Goal: Task Accomplishment & Management: Manage account settings

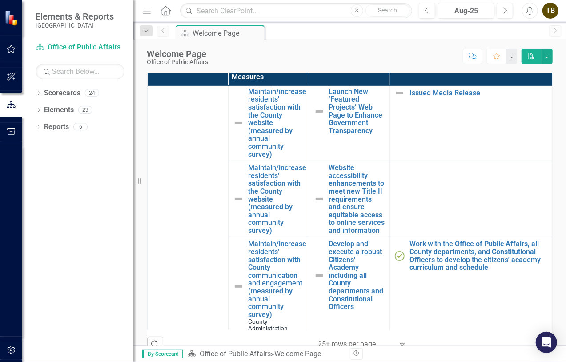
scroll to position [267, 0]
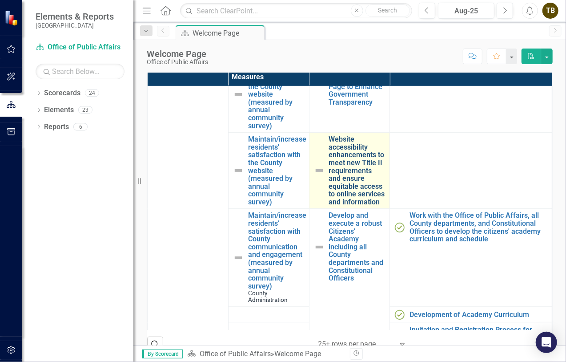
click at [351, 161] on link "Website accessibility enhancements to meet new Title II requirements and ensure…" at bounding box center [357, 170] width 57 height 70
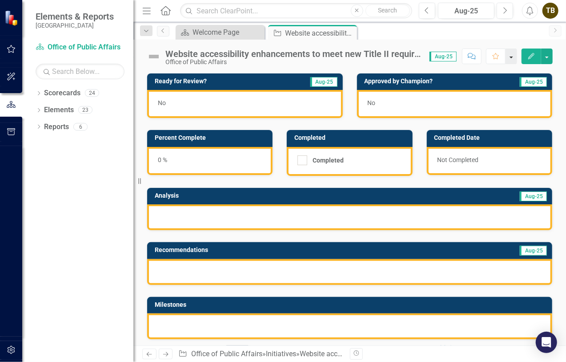
click at [517, 57] on button "button" at bounding box center [512, 56] width 12 height 16
click at [532, 56] on icon "button" at bounding box center [532, 56] width 6 height 6
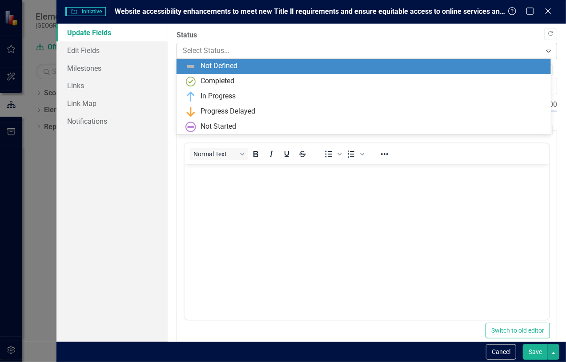
click at [545, 53] on icon "Expand" at bounding box center [549, 50] width 9 height 7
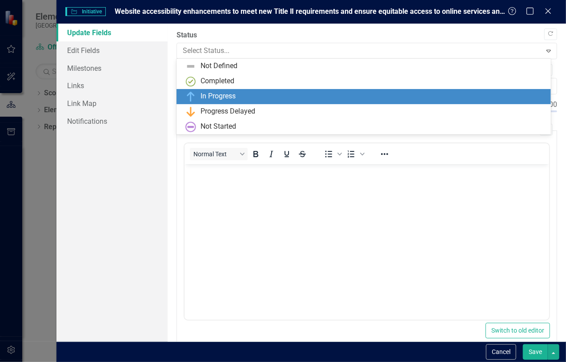
click at [230, 95] on div "In Progress" at bounding box center [218, 96] width 35 height 10
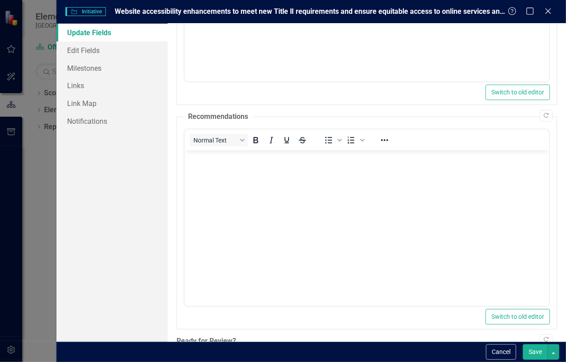
scroll to position [296, 0]
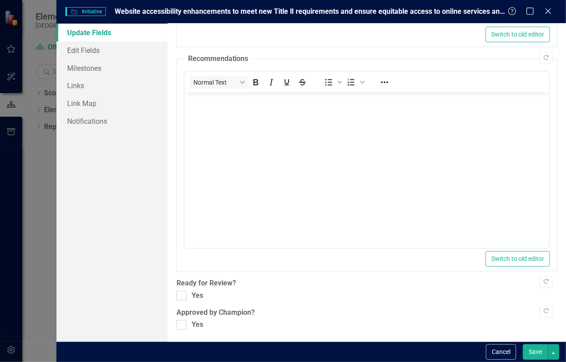
click at [538, 350] on button "Save" at bounding box center [535, 352] width 25 height 16
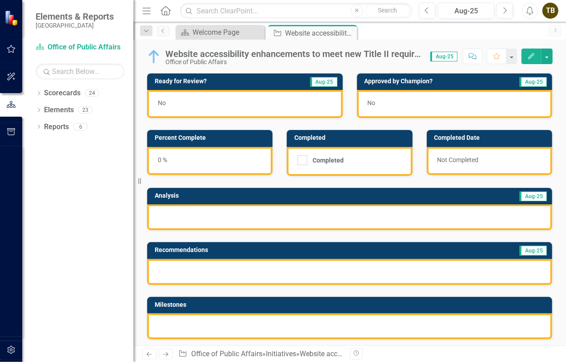
click at [190, 319] on div at bounding box center [349, 326] width 405 height 26
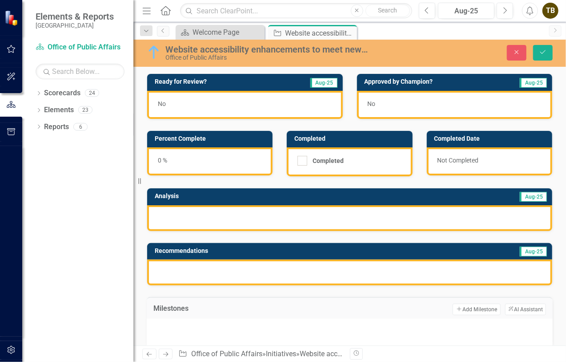
scroll to position [89, 0]
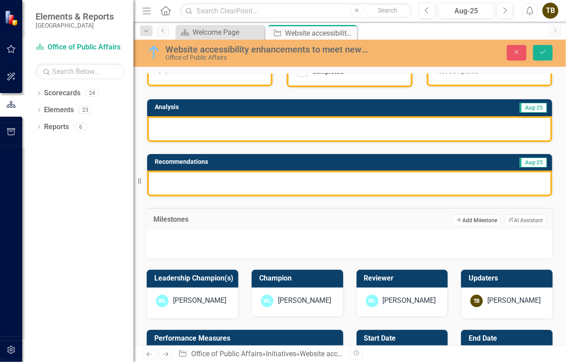
click at [462, 218] on button "Add Add Milestone" at bounding box center [477, 220] width 48 height 12
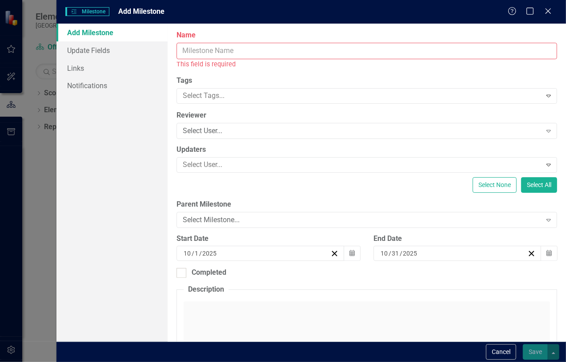
click at [217, 51] on input "Name" at bounding box center [367, 51] width 381 height 16
paste input "Conduct baseline accessibility audit of all public-facing webpages and document…"
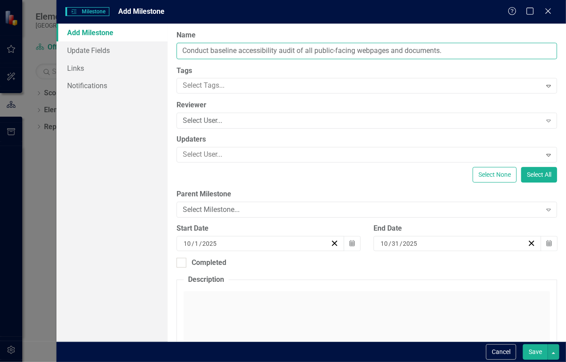
type input "Conduct baseline accessibility audit of all public-facing webpages and document…"
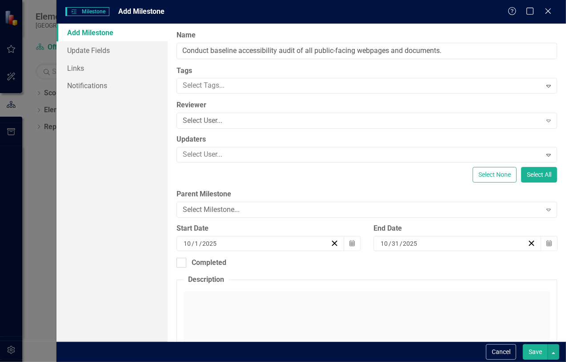
click at [236, 244] on div "[DATE]" at bounding box center [256, 243] width 148 height 9
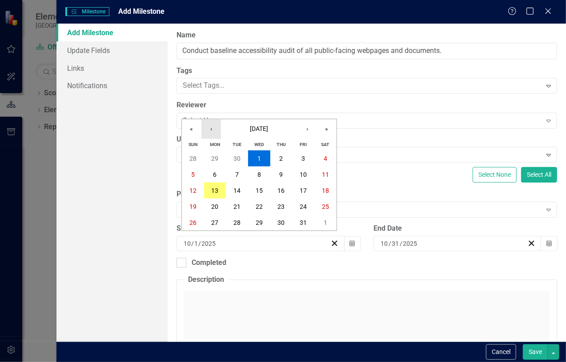
click at [211, 128] on button "‹" at bounding box center [212, 129] width 20 height 20
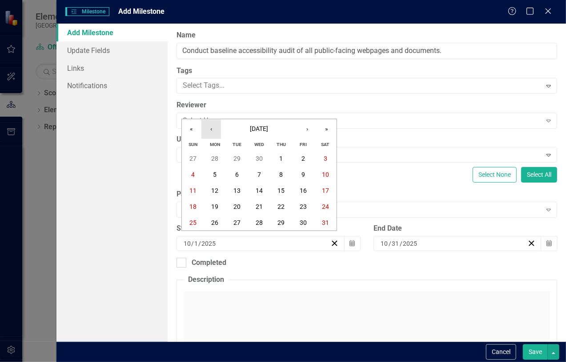
click at [211, 128] on button "‹" at bounding box center [212, 129] width 20 height 20
click at [303, 159] on abbr "3" at bounding box center [304, 158] width 4 height 7
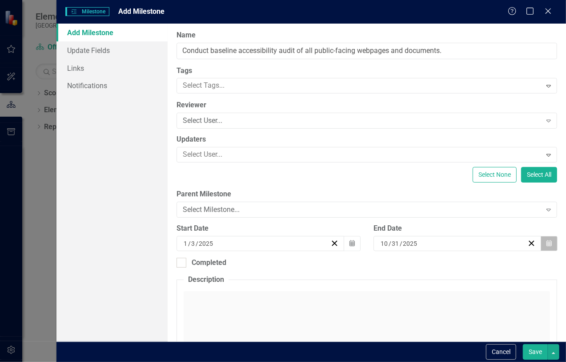
click at [547, 242] on icon "Calendar" at bounding box center [549, 243] width 5 height 6
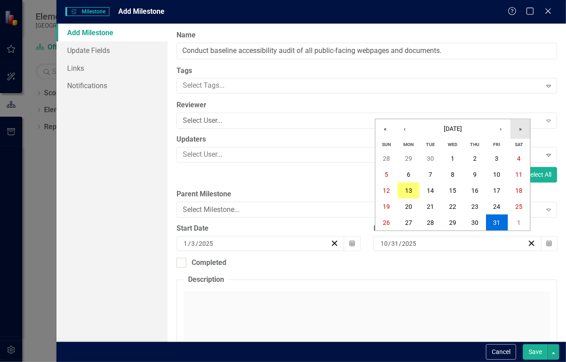
click at [520, 131] on button "»" at bounding box center [521, 129] width 20 height 20
click at [504, 126] on button "›" at bounding box center [501, 129] width 20 height 20
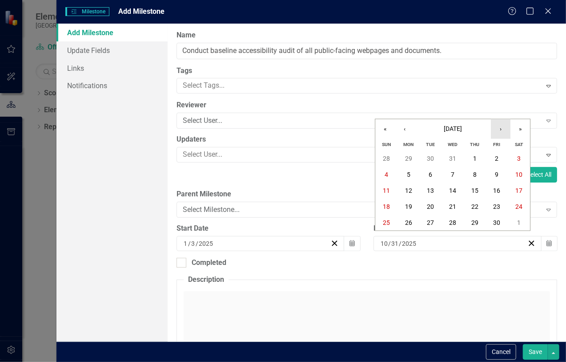
click at [504, 126] on button "›" at bounding box center [501, 129] width 20 height 20
click at [403, 129] on button "‹" at bounding box center [405, 129] width 20 height 20
click at [408, 237] on abbr "31" at bounding box center [408, 238] width 7 height 7
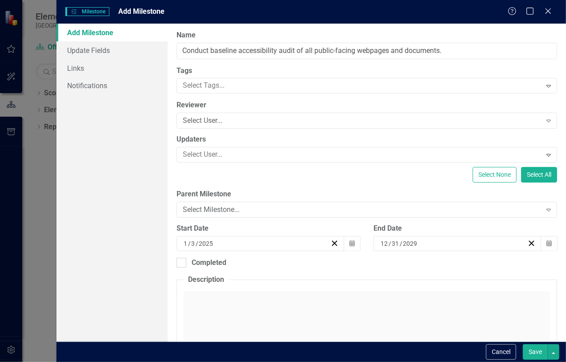
click at [536, 353] on button "Save" at bounding box center [535, 352] width 25 height 16
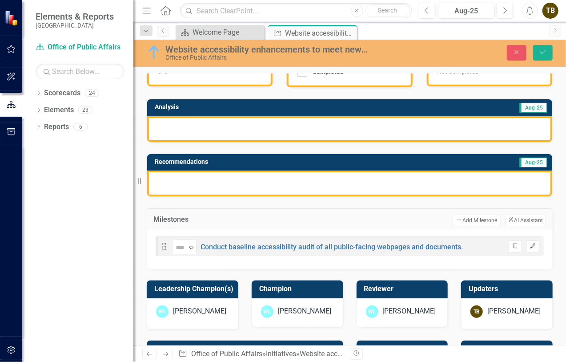
click at [530, 243] on icon "Edit" at bounding box center [533, 245] width 7 height 5
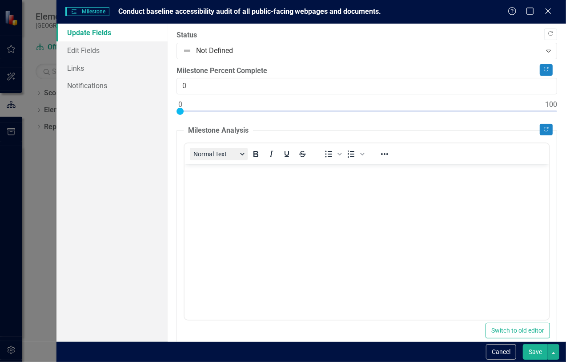
scroll to position [0, 0]
click at [204, 178] on body "Rich Text Area. Press ALT-0 for help." at bounding box center [367, 230] width 365 height 133
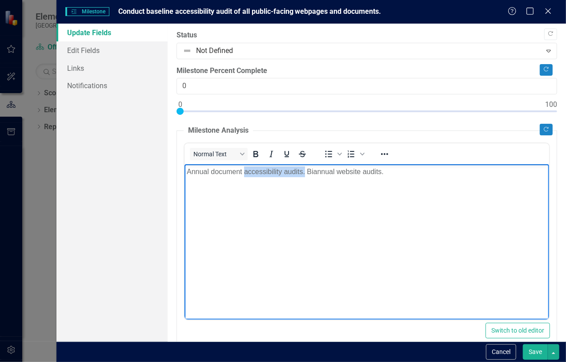
drag, startPoint x: 245, startPoint y: 172, endPoint x: 305, endPoint y: 173, distance: 60.1
click at [305, 173] on p "Annual document accessibility audits. Biannual website audits." at bounding box center [367, 171] width 360 height 11
drag, startPoint x: 313, startPoint y: 173, endPoint x: 341, endPoint y: 171, distance: 28.1
click at [341, 171] on p "Annual document and biannual website audits." at bounding box center [367, 171] width 360 height 11
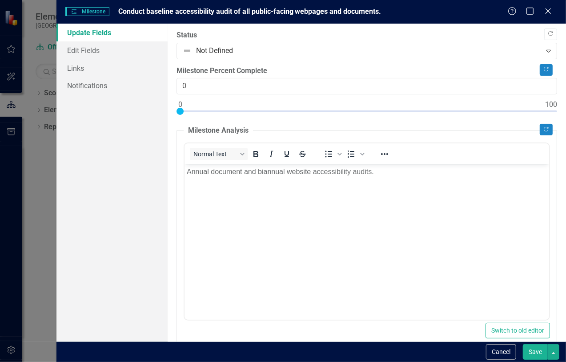
click at [537, 352] on button "Save" at bounding box center [535, 352] width 25 height 16
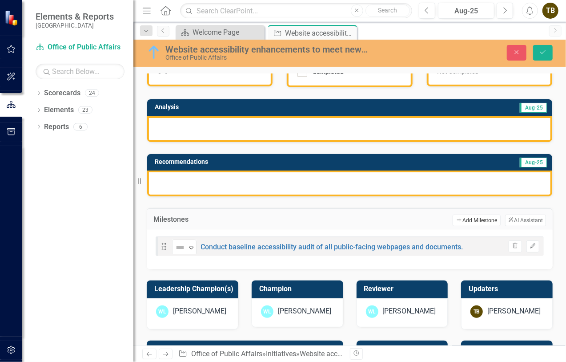
click at [469, 219] on button "Add Add Milestone" at bounding box center [477, 220] width 48 height 12
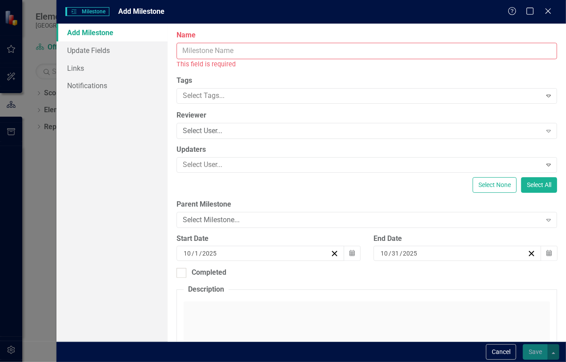
click at [227, 52] on input "Name" at bounding box center [367, 51] width 381 height 16
paste input "Develop and implement an ADA-compliant web accessibility policy and internal pr…"
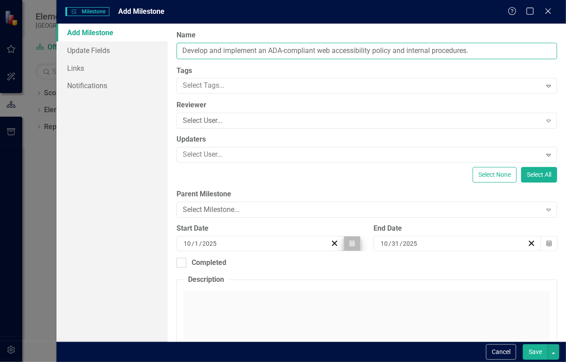
type input "Develop and implement an ADA-compliant web accessibility policy and internal pr…"
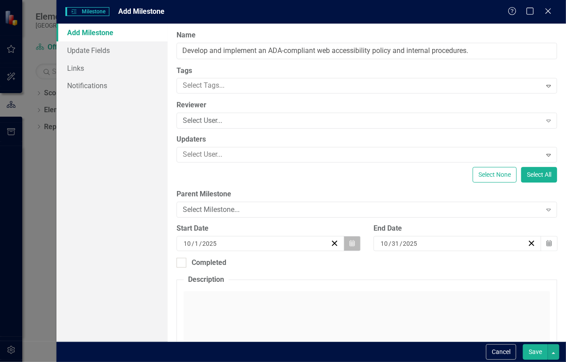
click at [351, 242] on icon "Calendar" at bounding box center [352, 243] width 5 height 6
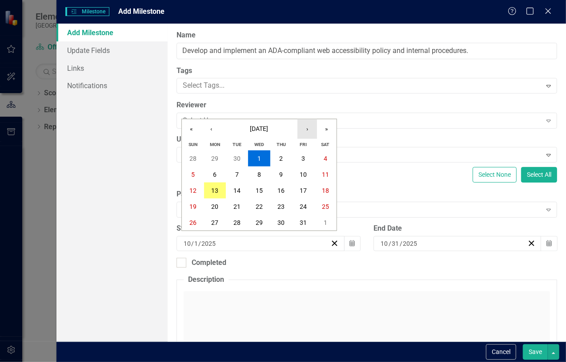
click at [311, 129] on button "›" at bounding box center [308, 129] width 20 height 20
click at [213, 173] on button "5" at bounding box center [215, 174] width 22 height 16
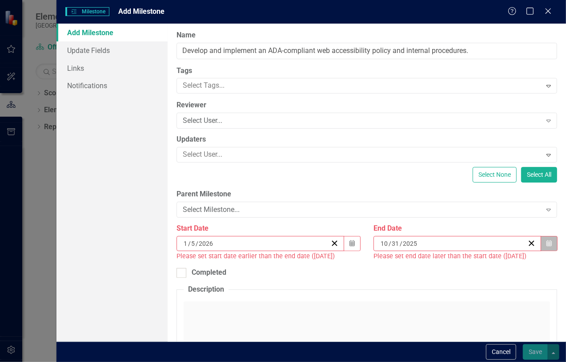
click at [547, 242] on icon "button" at bounding box center [549, 243] width 5 height 6
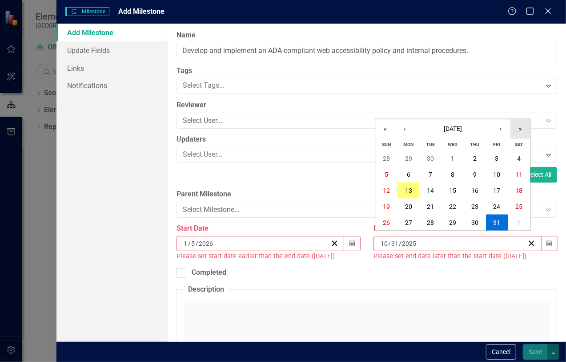
click at [517, 127] on button "»" at bounding box center [521, 129] width 20 height 20
click at [406, 129] on button "‹" at bounding box center [405, 129] width 20 height 20
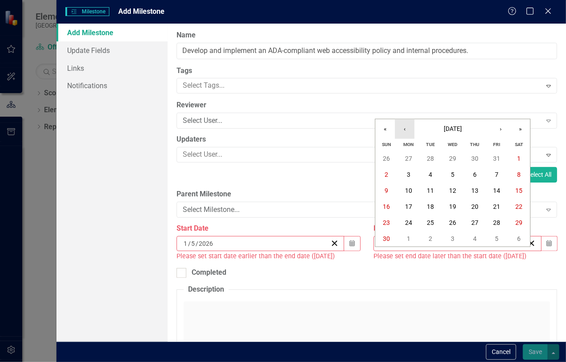
click at [406, 129] on button "‹" at bounding box center [405, 129] width 20 height 20
click at [504, 129] on button "›" at bounding box center [501, 129] width 20 height 20
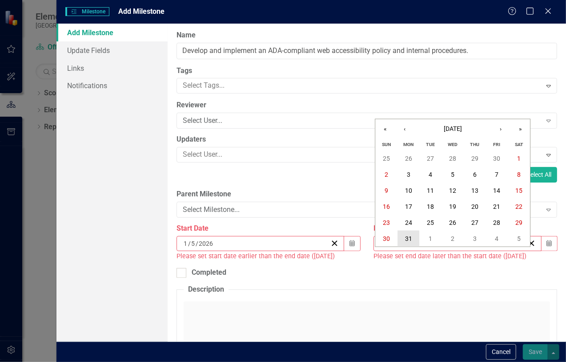
click at [408, 237] on abbr "31" at bounding box center [408, 238] width 7 height 7
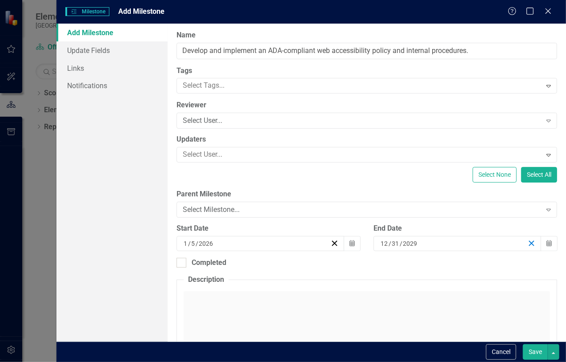
click at [528, 242] on icon "button" at bounding box center [532, 243] width 8 height 8
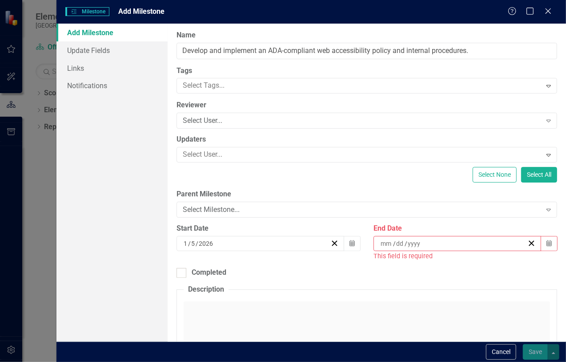
click at [381, 243] on input at bounding box center [386, 243] width 13 height 9
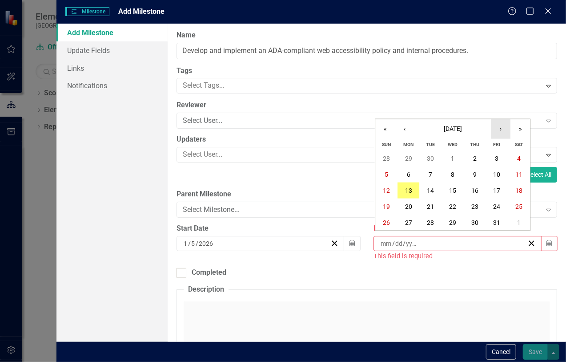
click at [505, 129] on button "›" at bounding box center [501, 129] width 20 height 20
click at [403, 125] on button "‹" at bounding box center [405, 129] width 20 height 20
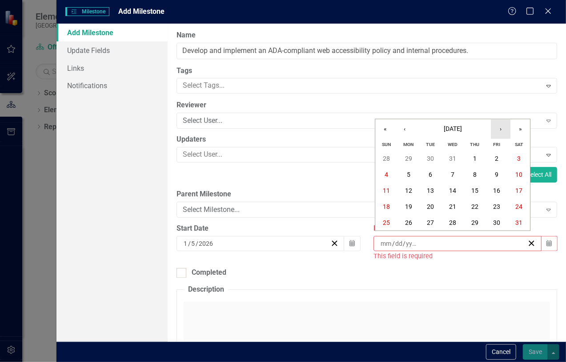
click at [503, 126] on button "›" at bounding box center [501, 129] width 20 height 20
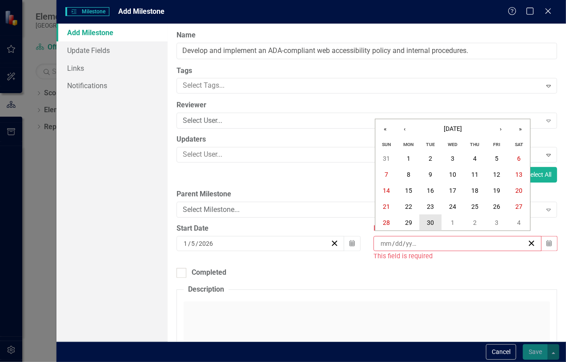
click at [430, 219] on abbr "30" at bounding box center [431, 222] width 7 height 7
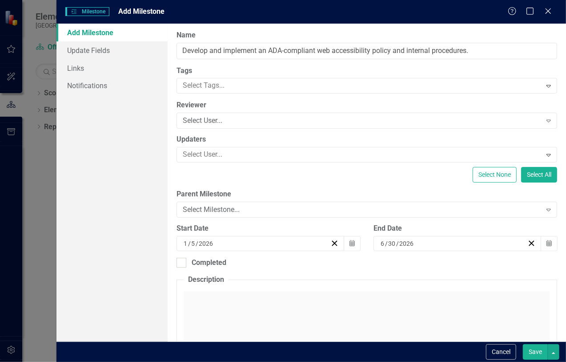
click at [536, 355] on button "Save" at bounding box center [535, 352] width 25 height 16
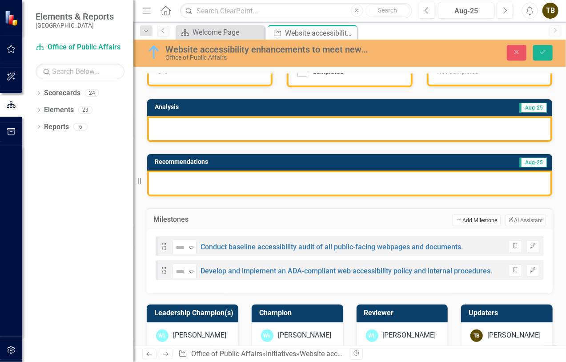
click at [478, 220] on button "Add Add Milestone" at bounding box center [477, 220] width 48 height 12
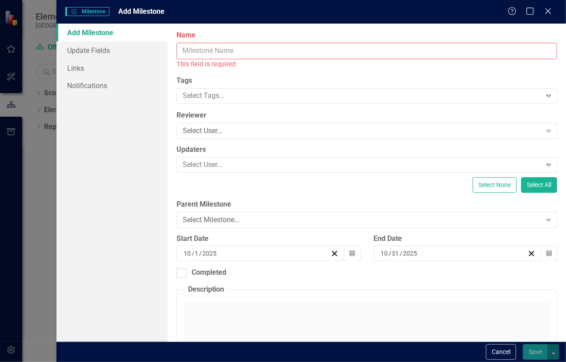
click at [242, 47] on input "Name" at bounding box center [367, 51] width 381 height 16
paste input "Remediate high-traffic webpages and essential public documents to meet accessib…"
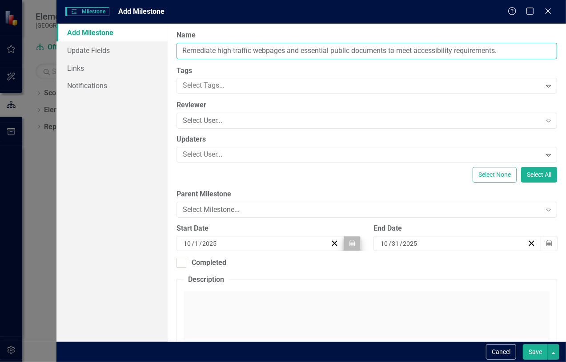
type input "Remediate high-traffic webpages and essential public documents to meet accessib…"
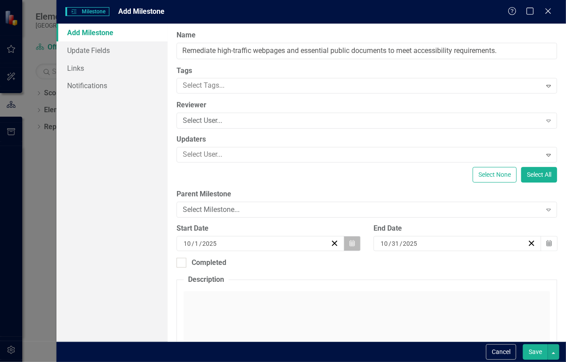
click at [350, 241] on icon "button" at bounding box center [352, 243] width 5 height 6
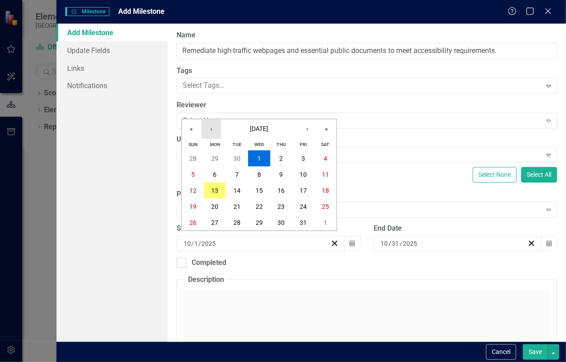
click at [212, 129] on button "‹" at bounding box center [212, 129] width 20 height 20
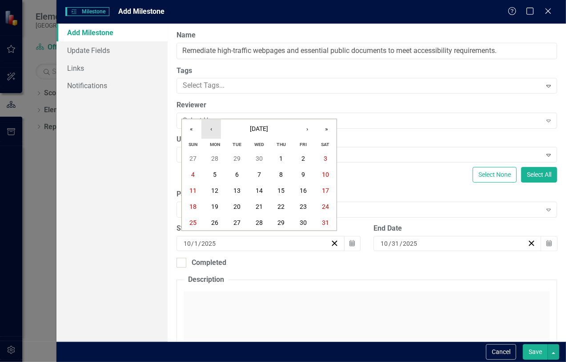
click at [212, 129] on button "‹" at bounding box center [212, 129] width 20 height 20
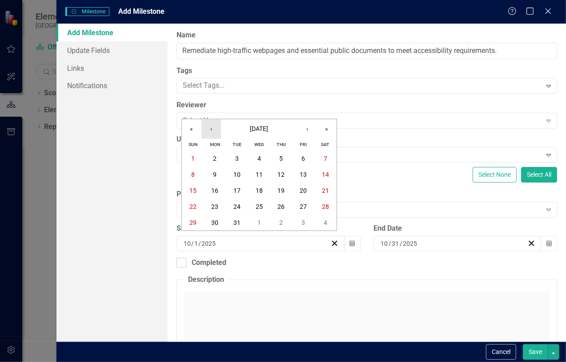
click at [212, 129] on button "‹" at bounding box center [212, 129] width 20 height 20
click at [307, 128] on button "›" at bounding box center [308, 129] width 20 height 20
click at [214, 155] on abbr "2" at bounding box center [216, 158] width 4 height 7
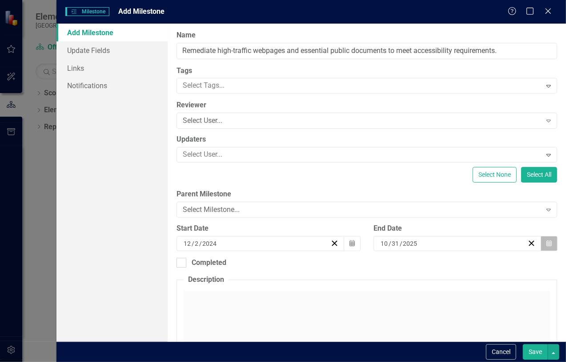
click at [547, 240] on icon "Calendar" at bounding box center [549, 243] width 5 height 6
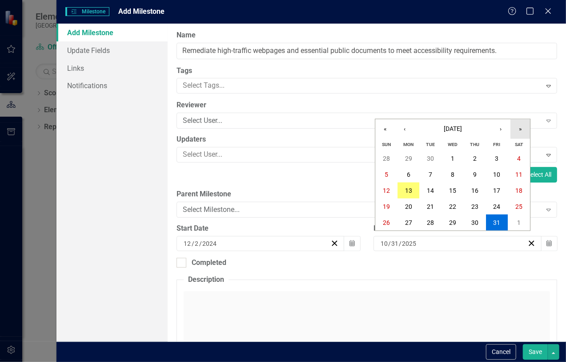
click at [518, 124] on button "»" at bounding box center [521, 129] width 20 height 20
click at [500, 130] on button "›" at bounding box center [501, 129] width 20 height 20
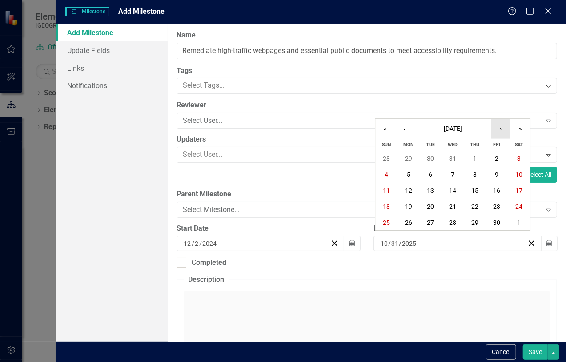
click at [500, 130] on button "›" at bounding box center [501, 129] width 20 height 20
click at [408, 235] on abbr "31" at bounding box center [408, 238] width 7 height 7
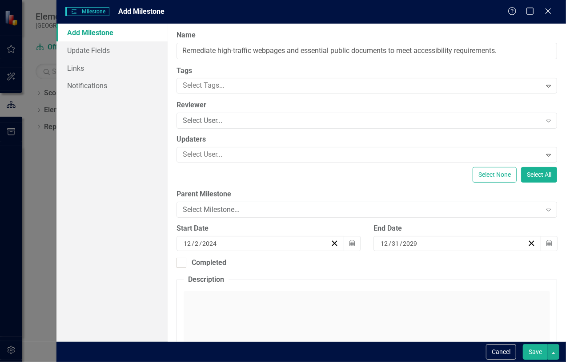
click at [546, 352] on button "Save" at bounding box center [535, 352] width 25 height 16
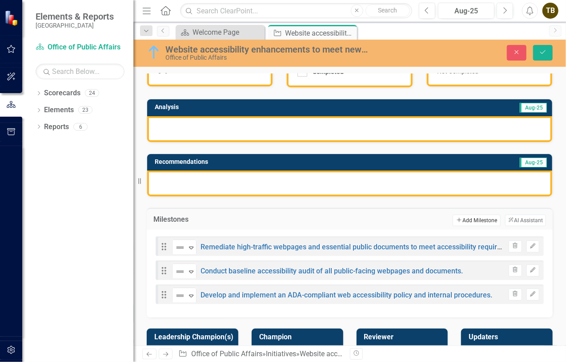
click at [471, 215] on button "Add Add Milestone" at bounding box center [477, 220] width 48 height 12
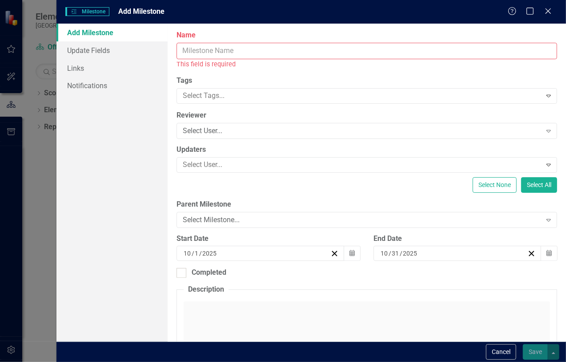
click at [199, 51] on input "Name" at bounding box center [367, 51] width 381 height 16
paste input "Launch staff training program on maintaining accessible web and digital content."
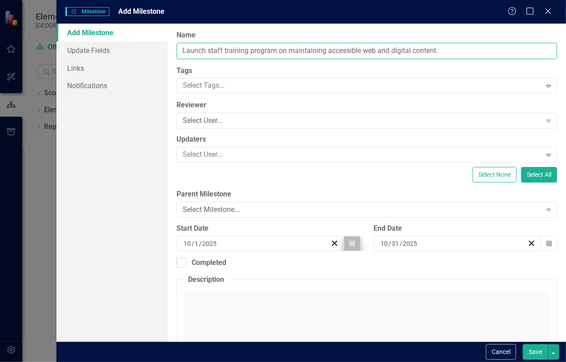
type input "Launch staff training program on maintaining accessible web and digital content."
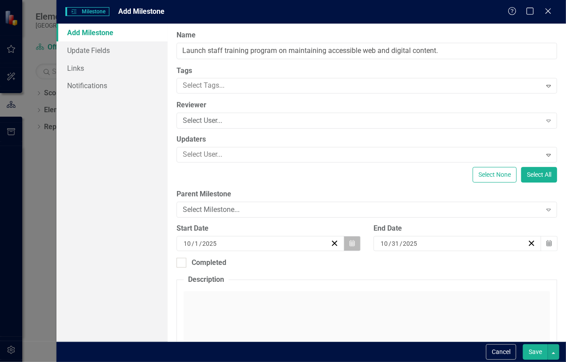
click at [350, 243] on icon "button" at bounding box center [352, 243] width 5 height 6
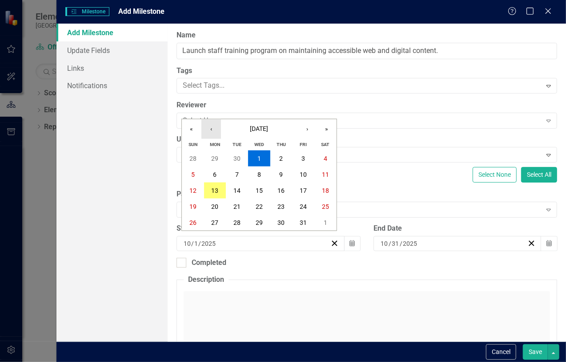
click at [208, 127] on button "‹" at bounding box center [212, 129] width 20 height 20
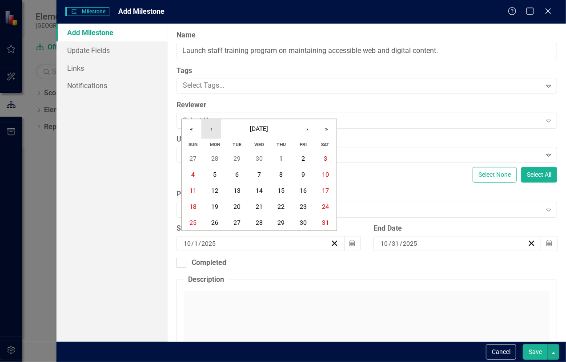
click at [208, 127] on button "‹" at bounding box center [212, 129] width 20 height 20
click at [235, 155] on abbr "1" at bounding box center [237, 158] width 4 height 7
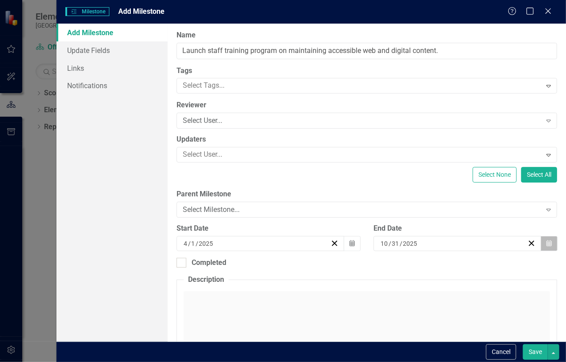
click at [543, 238] on button "Calendar" at bounding box center [549, 243] width 17 height 15
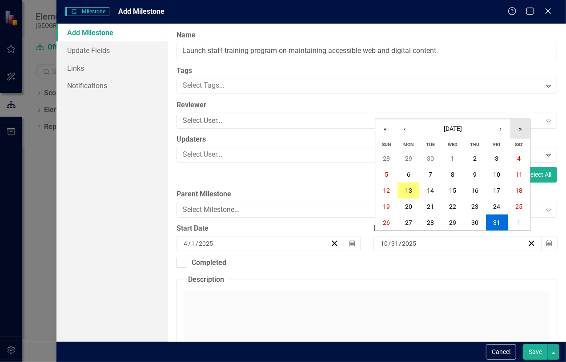
click at [518, 127] on button "»" at bounding box center [521, 129] width 20 height 20
click at [499, 131] on button "›" at bounding box center [501, 129] width 20 height 20
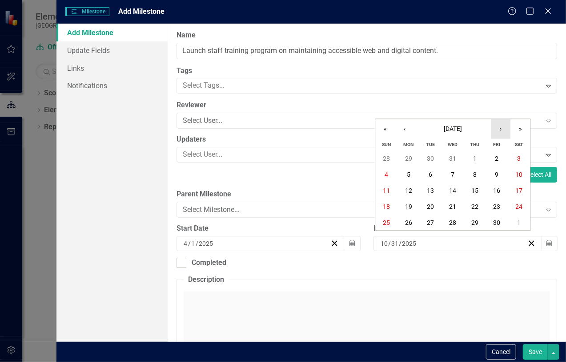
click at [499, 131] on button "›" at bounding box center [501, 129] width 20 height 20
click at [408, 241] on abbr "31" at bounding box center [408, 238] width 7 height 7
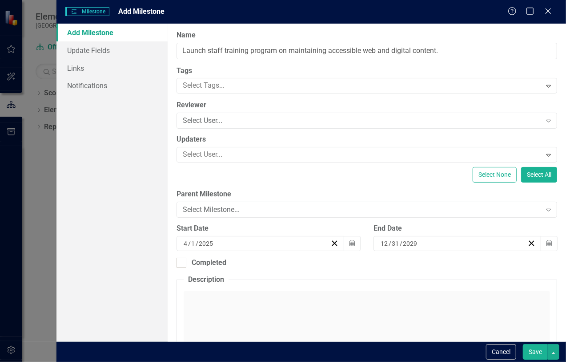
click at [537, 352] on button "Save" at bounding box center [535, 352] width 25 height 16
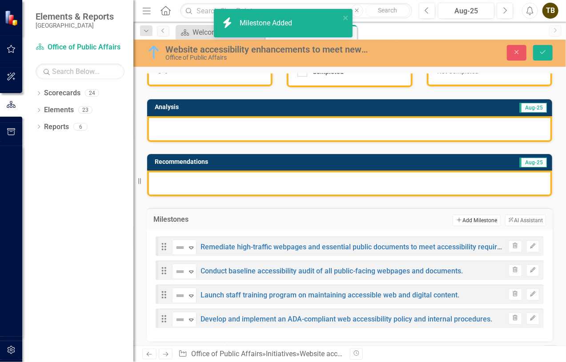
click at [482, 217] on button "Add Add Milestone" at bounding box center [477, 220] width 48 height 12
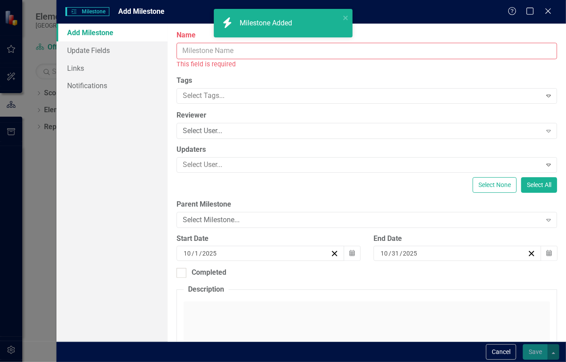
click at [241, 49] on input "Name" at bounding box center [367, 51] width 381 height 16
paste input "Establish ongoing accessibility monitoring and reporting process to ensure cont…"
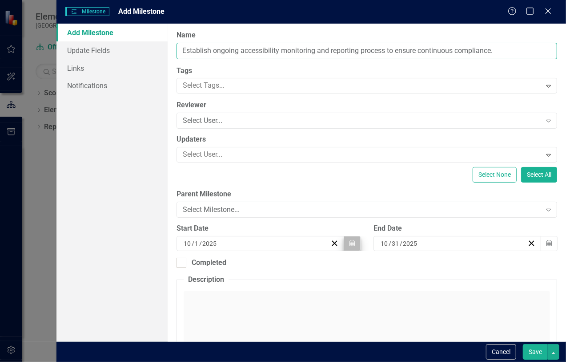
type input "Establish ongoing accessibility monitoring and reporting process to ensure cont…"
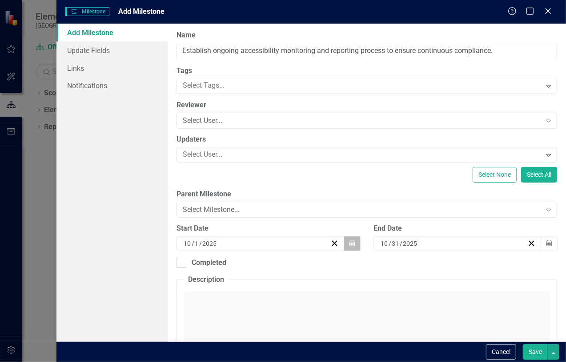
click at [352, 240] on button "Calendar" at bounding box center [352, 243] width 17 height 15
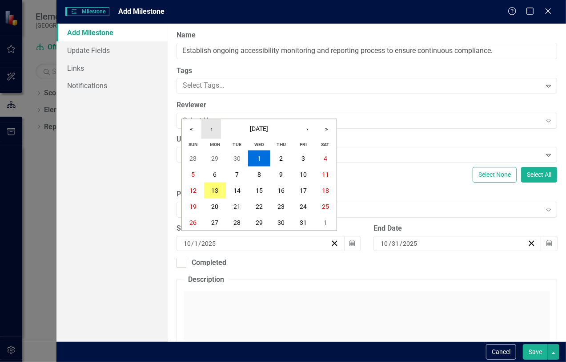
click at [209, 126] on button "‹" at bounding box center [212, 129] width 20 height 20
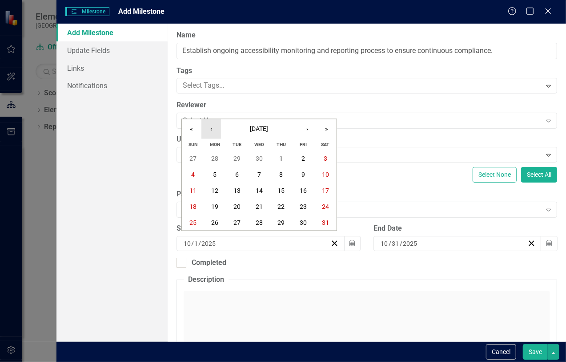
click at [209, 126] on button "‹" at bounding box center [212, 129] width 20 height 20
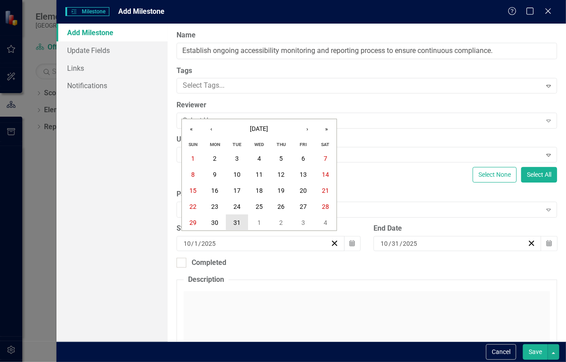
click at [238, 222] on abbr "31" at bounding box center [237, 222] width 7 height 7
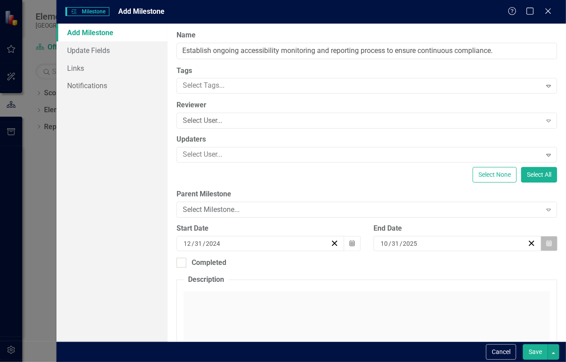
click at [547, 242] on icon "Calendar" at bounding box center [549, 243] width 5 height 6
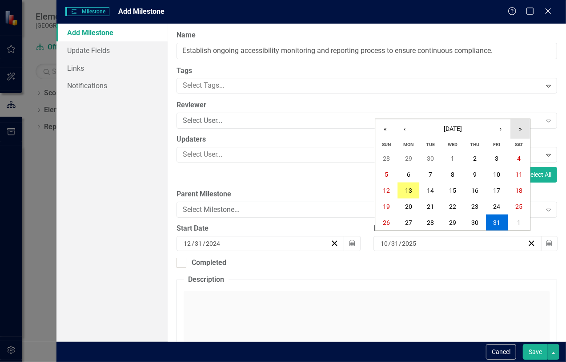
click at [522, 125] on button "»" at bounding box center [521, 129] width 20 height 20
click at [507, 125] on button "›" at bounding box center [501, 129] width 20 height 20
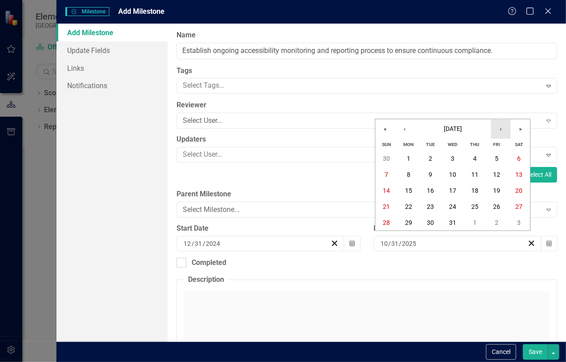
click at [507, 125] on button "›" at bounding box center [501, 129] width 20 height 20
click at [415, 234] on button "31" at bounding box center [409, 238] width 22 height 16
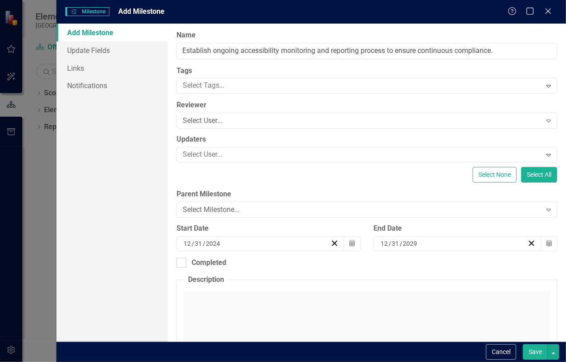
click at [535, 349] on button "Save" at bounding box center [535, 352] width 25 height 16
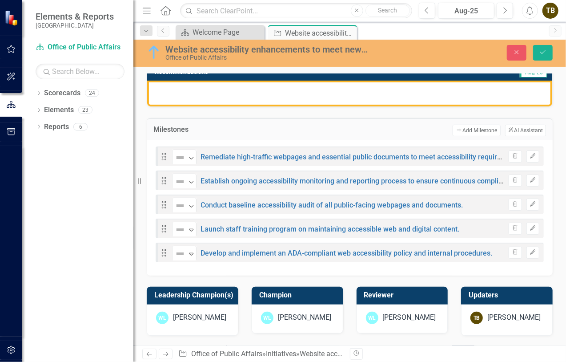
scroll to position [178, 0]
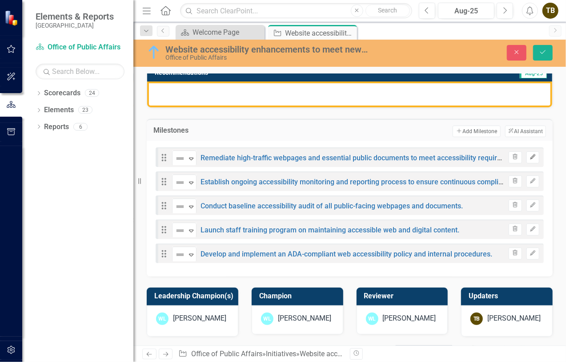
click at [527, 153] on button "Edit" at bounding box center [533, 157] width 13 height 12
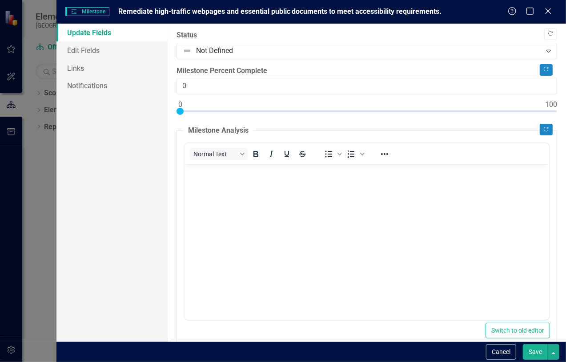
scroll to position [0, 0]
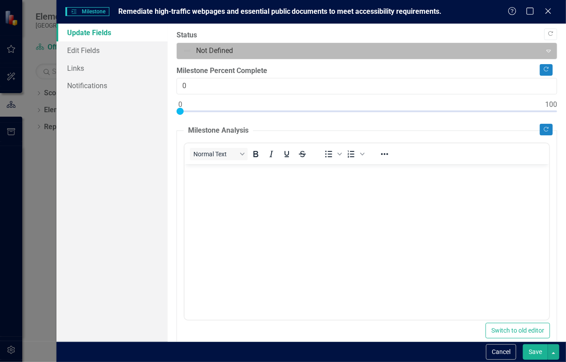
click at [545, 49] on icon "Expand" at bounding box center [549, 50] width 9 height 7
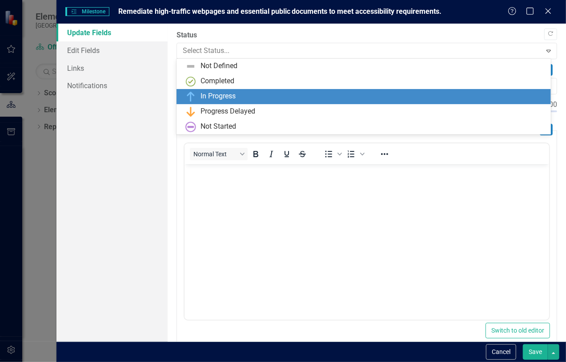
click at [244, 98] on div "In Progress" at bounding box center [366, 96] width 360 height 11
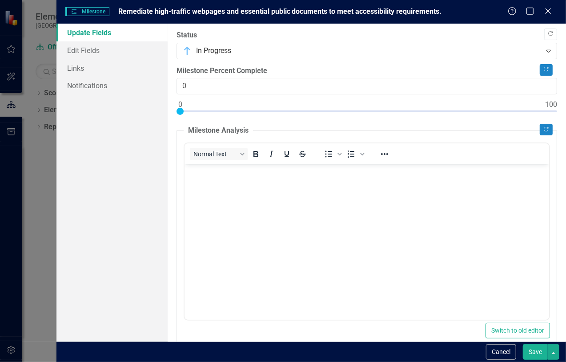
click at [537, 351] on button "Save" at bounding box center [535, 352] width 25 height 16
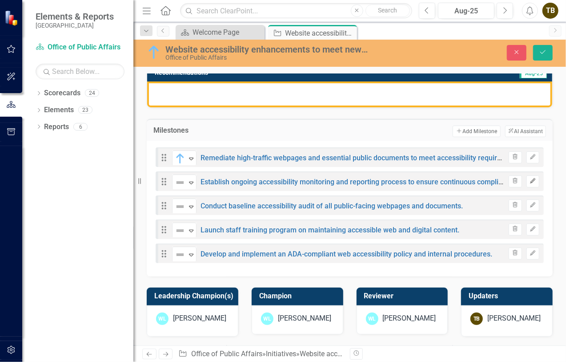
click at [530, 182] on icon "Edit" at bounding box center [533, 180] width 7 height 5
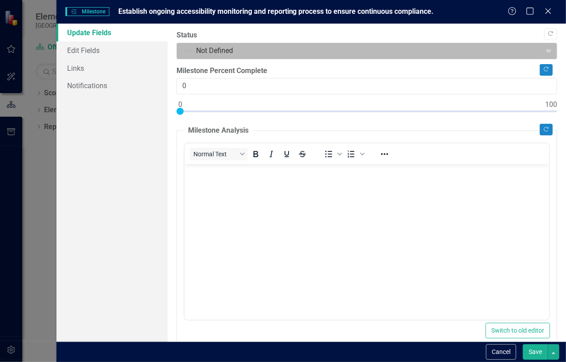
click at [545, 50] on icon "Expand" at bounding box center [549, 50] width 9 height 7
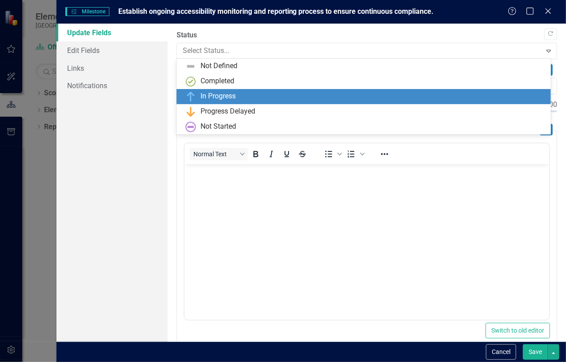
click at [257, 97] on div "In Progress" at bounding box center [366, 96] width 360 height 11
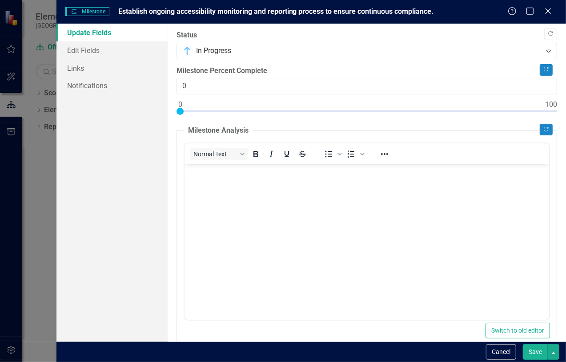
click at [537, 352] on button "Save" at bounding box center [535, 352] width 25 height 16
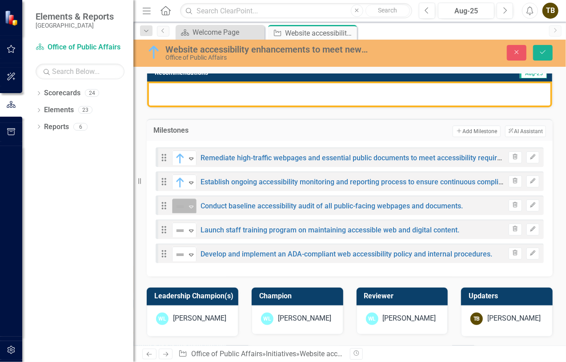
click at [191, 204] on icon "Expand" at bounding box center [191, 206] width 9 height 7
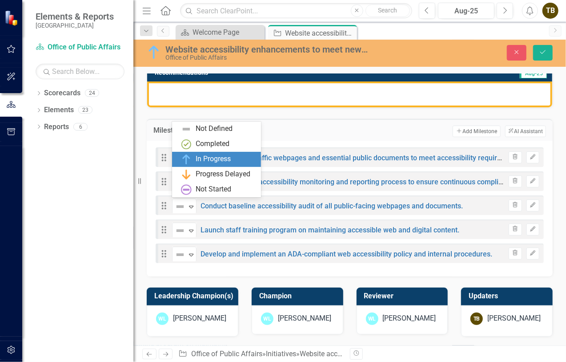
click at [214, 161] on div "In Progress" at bounding box center [213, 159] width 35 height 10
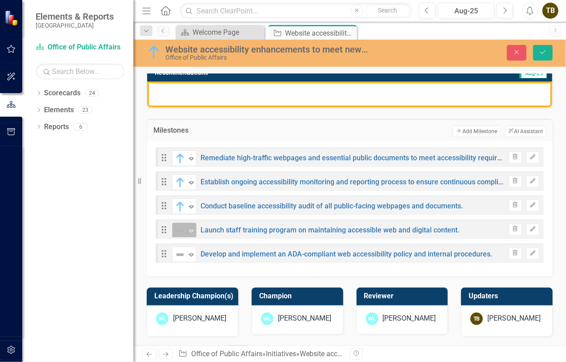
click at [189, 229] on icon "Expand" at bounding box center [191, 230] width 9 height 7
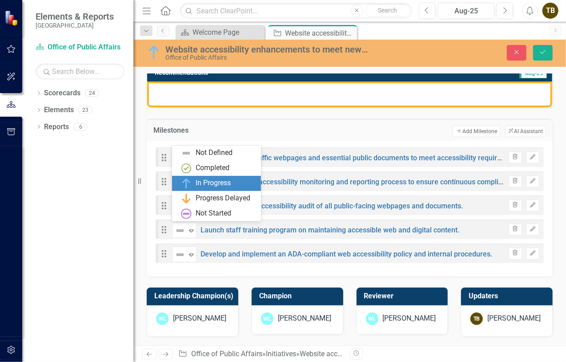
click at [204, 181] on div "In Progress" at bounding box center [213, 183] width 35 height 10
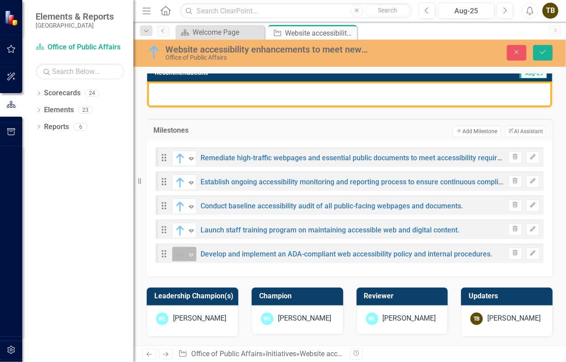
click at [192, 253] on icon "Expand" at bounding box center [191, 254] width 9 height 7
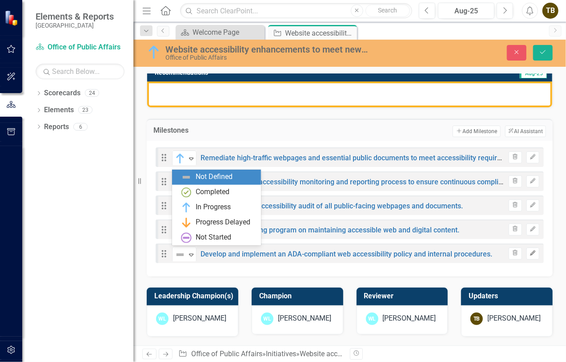
click at [530, 253] on icon "Edit" at bounding box center [533, 252] width 7 height 5
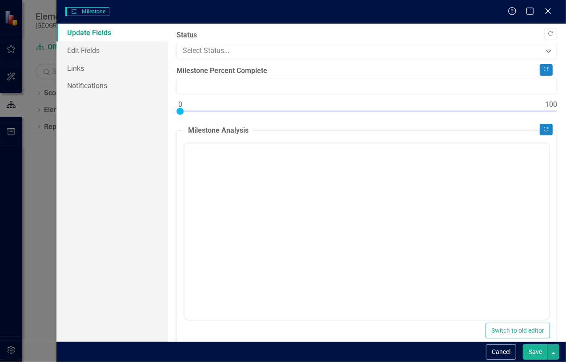
type input "0"
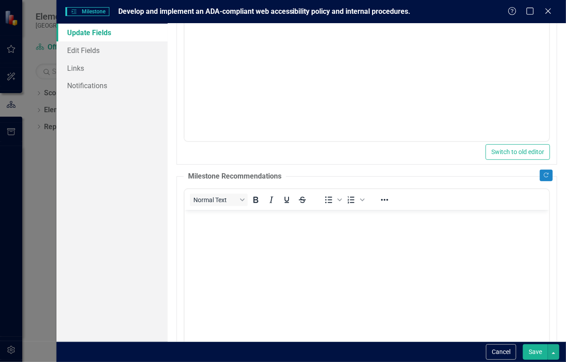
scroll to position [296, 0]
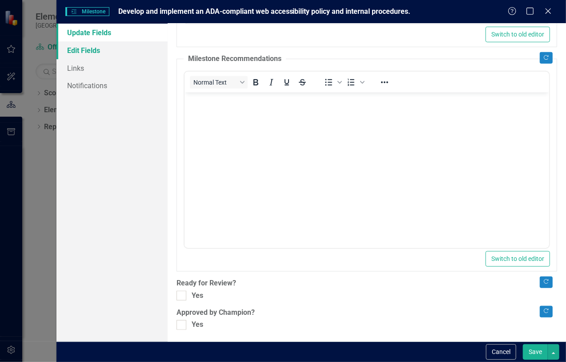
click at [85, 51] on link "Edit Fields" at bounding box center [112, 50] width 111 height 18
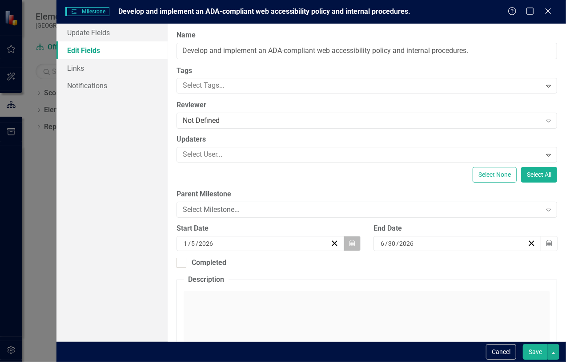
click at [351, 242] on icon "Calendar" at bounding box center [352, 243] width 5 height 6
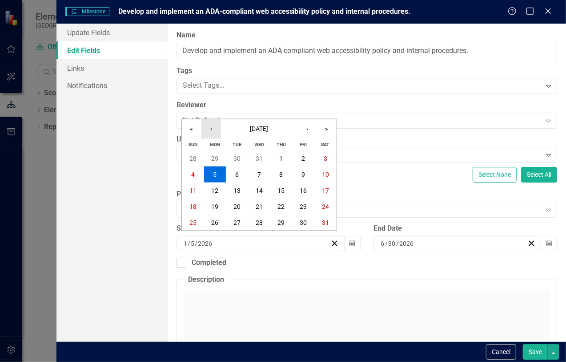
click at [211, 126] on button "‹" at bounding box center [212, 129] width 20 height 20
click at [210, 127] on button "‹" at bounding box center [212, 129] width 20 height 20
click at [219, 153] on button "1" at bounding box center [215, 158] width 22 height 16
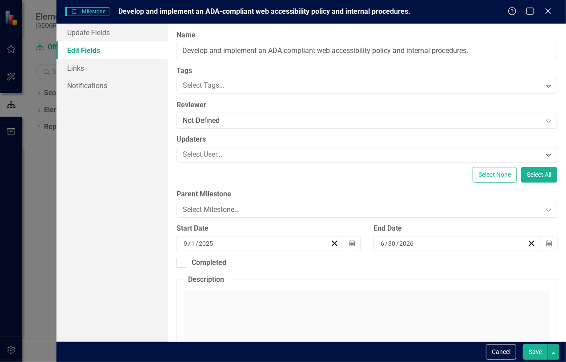
click at [533, 350] on button "Save" at bounding box center [535, 352] width 25 height 16
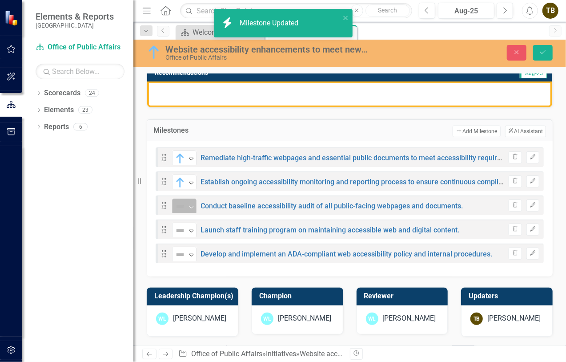
click at [188, 203] on icon "Expand" at bounding box center [191, 206] width 9 height 7
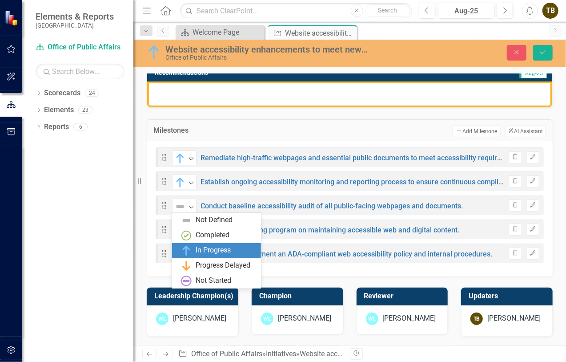
click at [201, 249] on div "In Progress" at bounding box center [213, 250] width 35 height 10
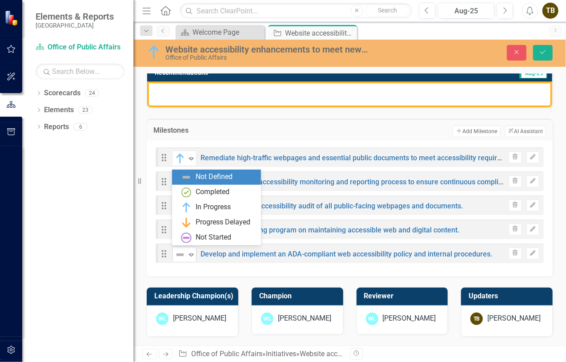
click at [190, 254] on icon "Expand" at bounding box center [191, 254] width 9 height 7
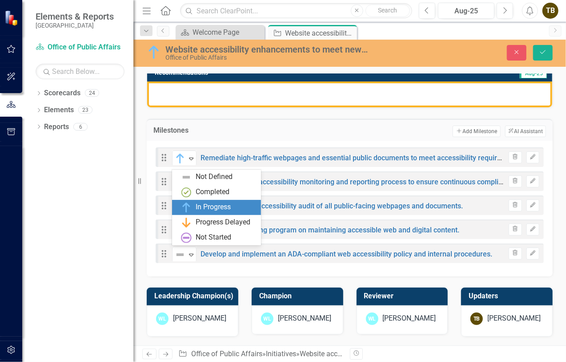
click at [213, 204] on div "In Progress" at bounding box center [213, 207] width 35 height 10
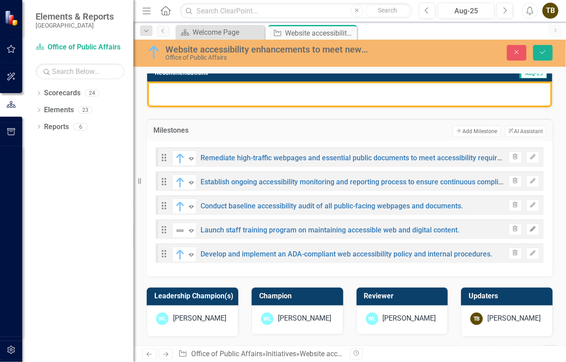
click at [530, 227] on icon "Edit" at bounding box center [533, 228] width 7 height 5
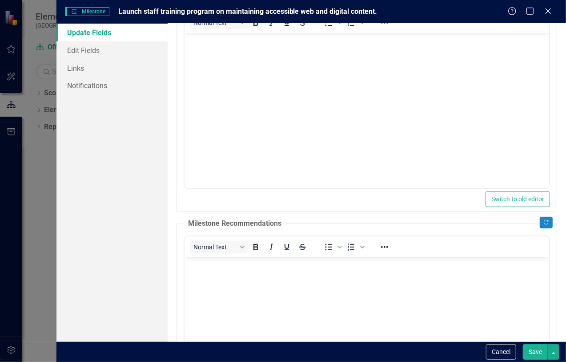
scroll to position [133, 0]
click at [89, 49] on link "Edit Fields" at bounding box center [112, 50] width 111 height 18
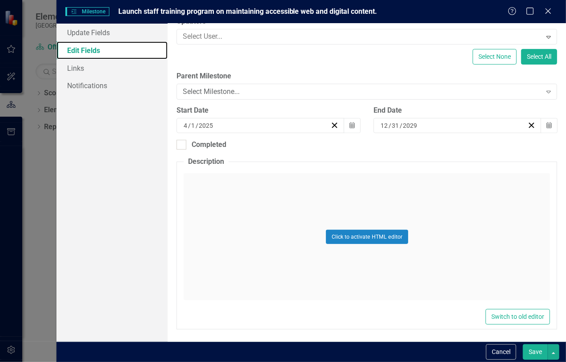
scroll to position [0, 0]
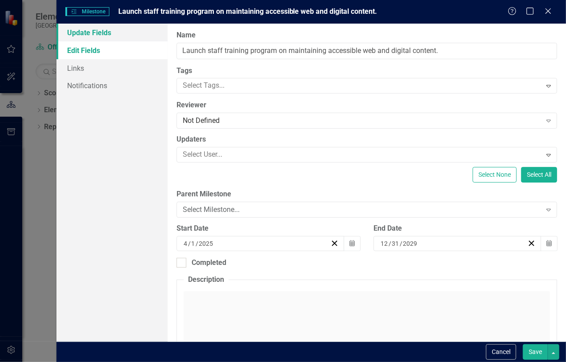
click at [90, 29] on link "Update Fields" at bounding box center [112, 33] width 111 height 18
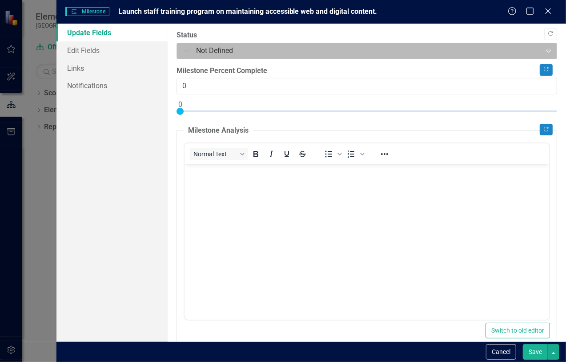
click at [545, 51] on icon "Expand" at bounding box center [549, 50] width 9 height 7
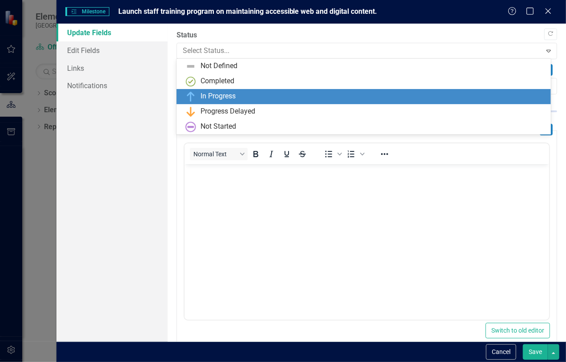
click at [235, 100] on div "In Progress" at bounding box center [218, 96] width 35 height 10
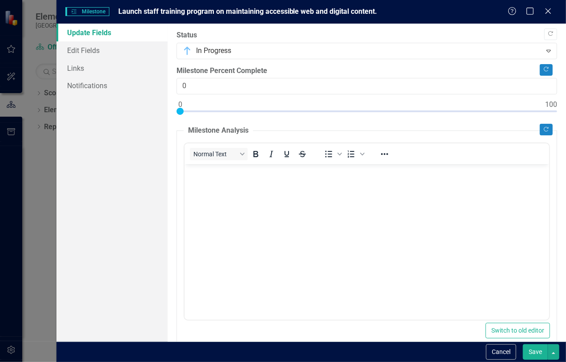
click at [544, 349] on button "Save" at bounding box center [535, 352] width 25 height 16
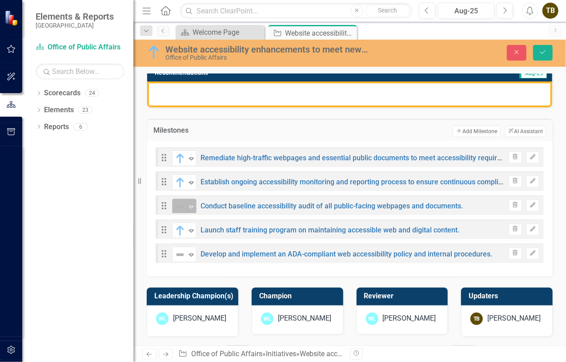
click at [190, 206] on icon at bounding box center [191, 207] width 4 height 3
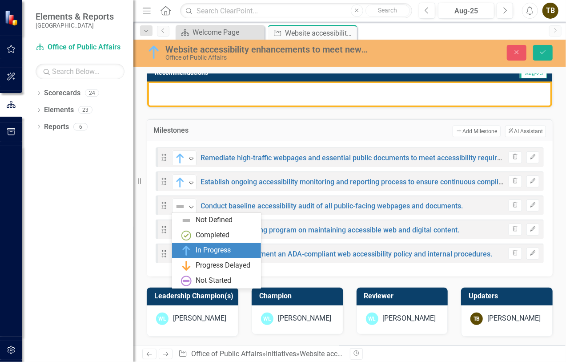
click at [209, 250] on div "In Progress" at bounding box center [213, 250] width 35 height 10
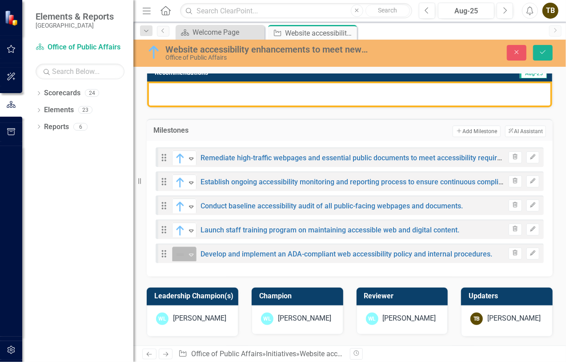
click at [192, 253] on icon "Expand" at bounding box center [191, 254] width 9 height 7
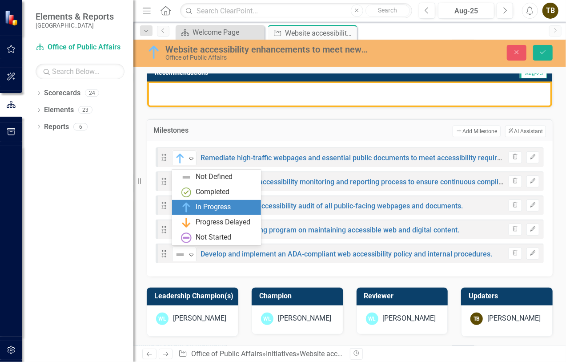
click at [211, 203] on div "In Progress" at bounding box center [213, 207] width 35 height 10
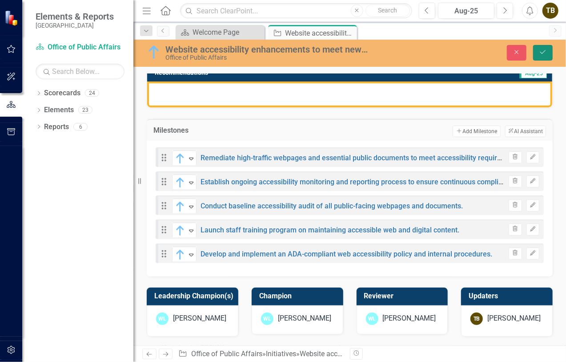
click at [544, 54] on icon "Save" at bounding box center [543, 52] width 8 height 6
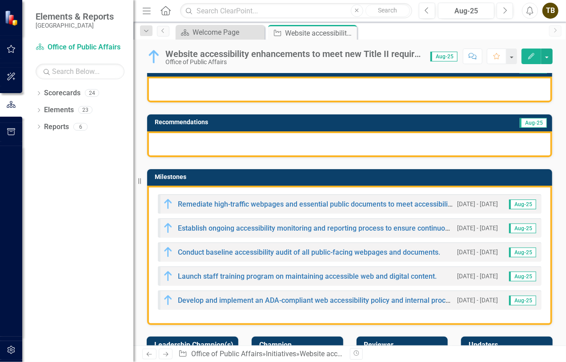
scroll to position [133, 0]
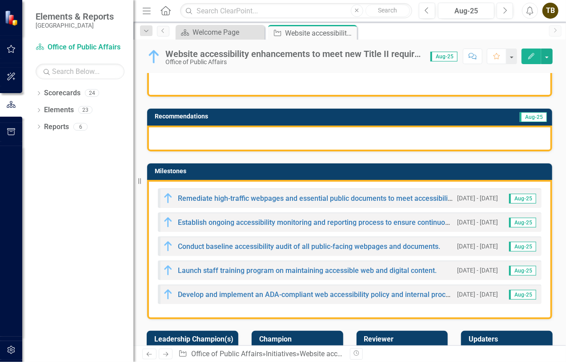
click at [488, 196] on small "[DATE] - [DATE]" at bounding box center [477, 198] width 41 height 8
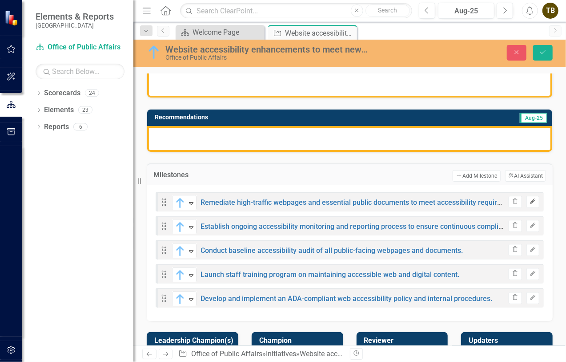
click at [530, 199] on icon "button" at bounding box center [532, 200] width 5 height 5
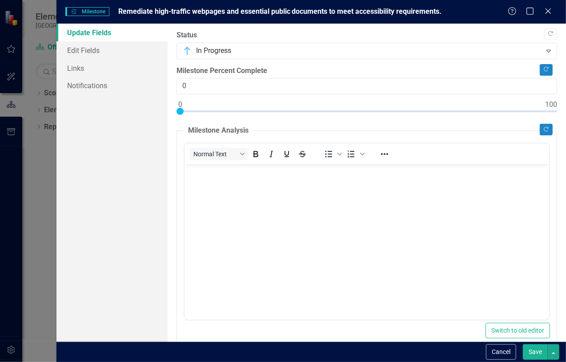
scroll to position [222, 0]
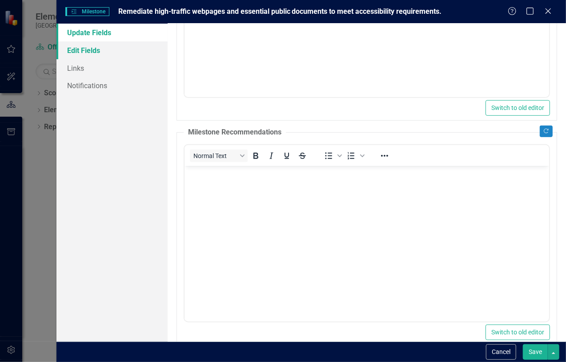
click at [91, 50] on link "Edit Fields" at bounding box center [112, 50] width 111 height 18
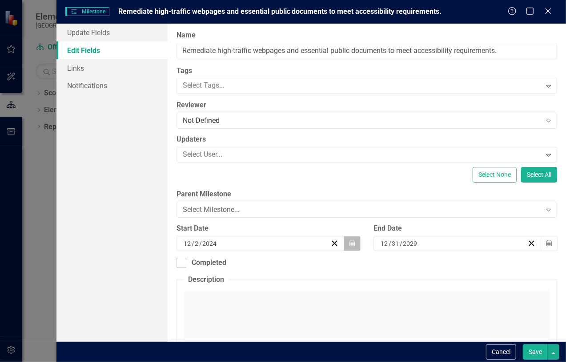
click at [351, 242] on icon "button" at bounding box center [352, 243] width 5 height 6
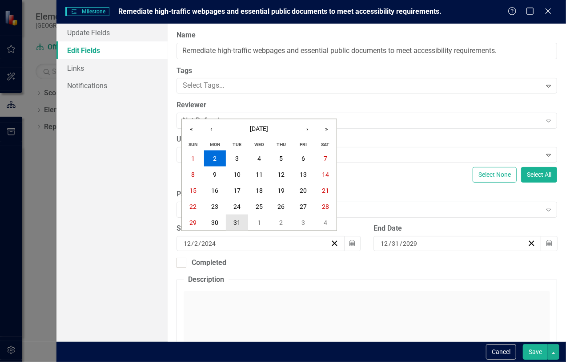
click at [239, 220] on abbr "31" at bounding box center [237, 222] width 7 height 7
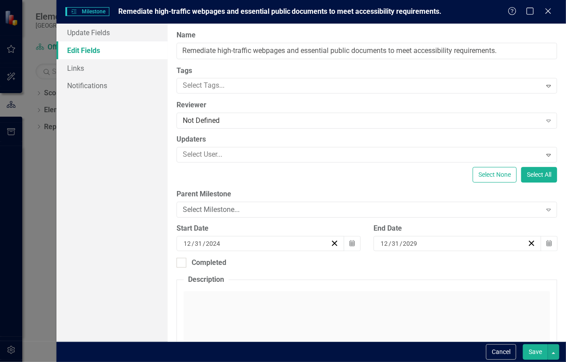
click at [539, 350] on button "Save" at bounding box center [535, 352] width 25 height 16
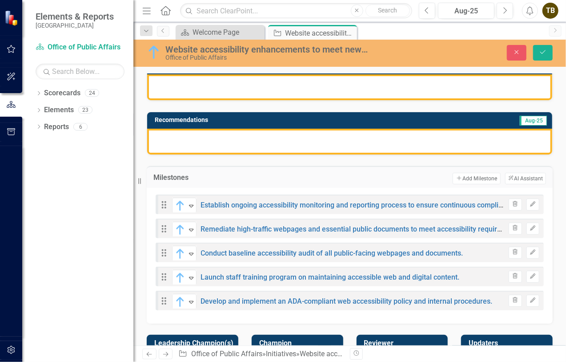
scroll to position [114, 0]
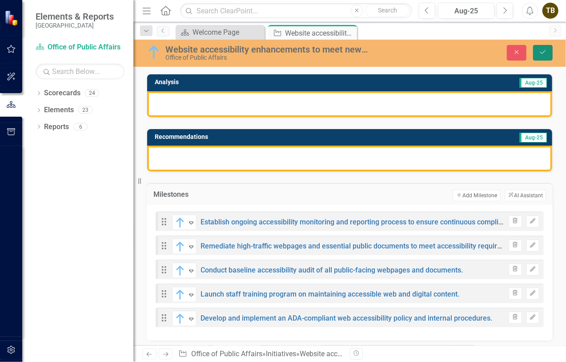
click at [544, 53] on icon "Save" at bounding box center [543, 52] width 8 height 6
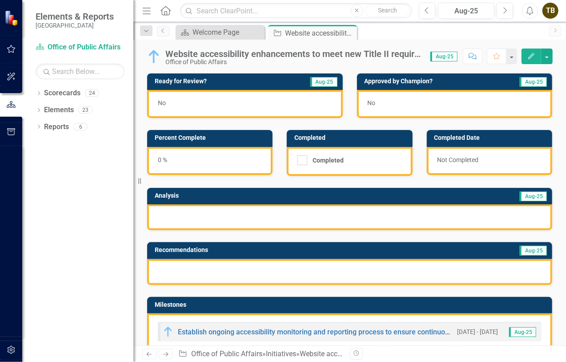
scroll to position [133, 0]
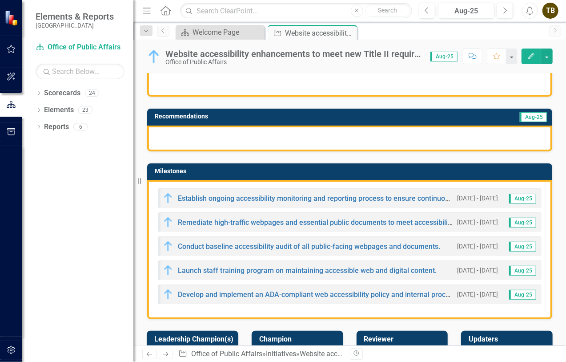
drag, startPoint x: 413, startPoint y: 237, endPoint x: 418, endPoint y: 191, distance: 46.5
click at [418, 191] on div "Establish ongoing accessibility monitoring and reporting process to ensure cont…" at bounding box center [349, 249] width 405 height 139
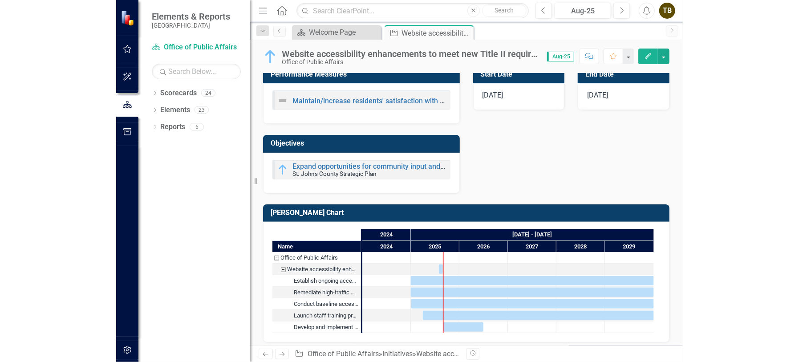
scroll to position [468, 0]
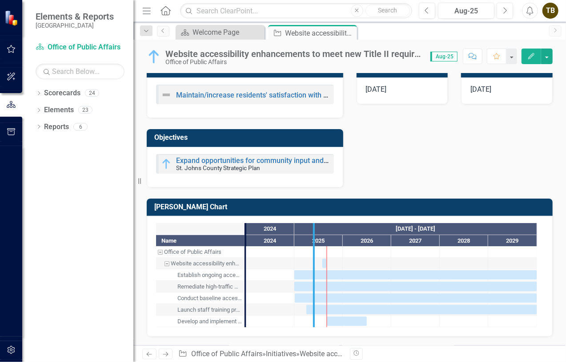
drag, startPoint x: 246, startPoint y: 257, endPoint x: 314, endPoint y: 255, distance: 68.5
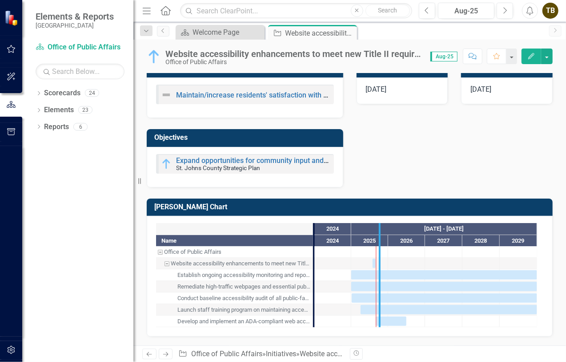
drag, startPoint x: 315, startPoint y: 257, endPoint x: 381, endPoint y: 248, distance: 66.4
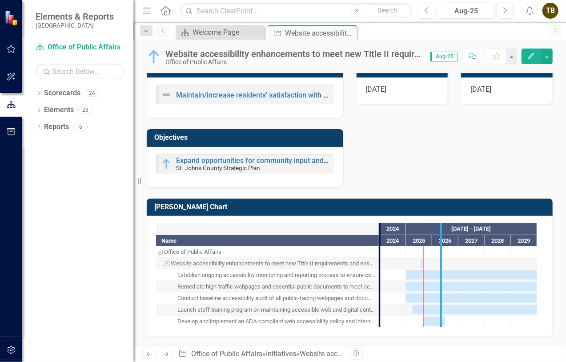
drag, startPoint x: 382, startPoint y: 256, endPoint x: 442, endPoint y: 249, distance: 60.9
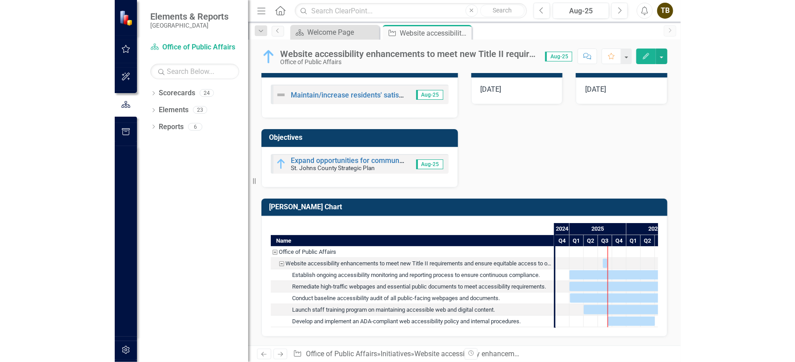
scroll to position [460, 0]
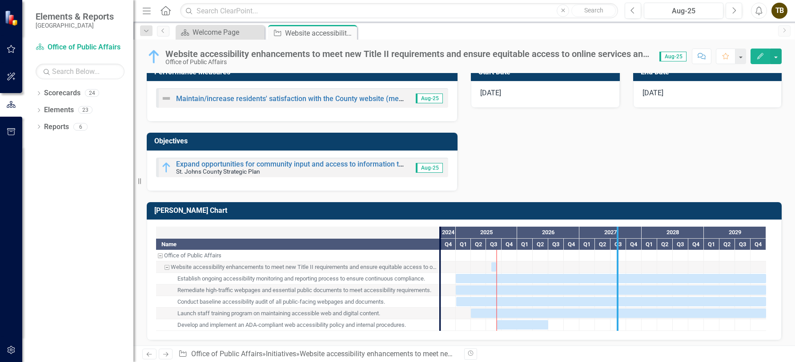
drag, startPoint x: 439, startPoint y: 254, endPoint x: 613, endPoint y: 240, distance: 175.4
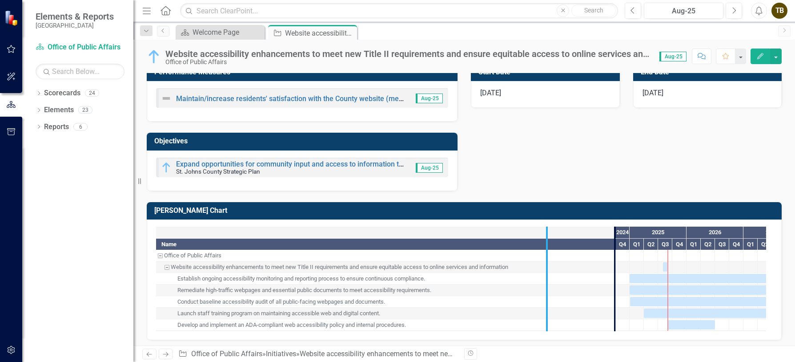
drag, startPoint x: 616, startPoint y: 253, endPoint x: 548, endPoint y: 261, distance: 68.6
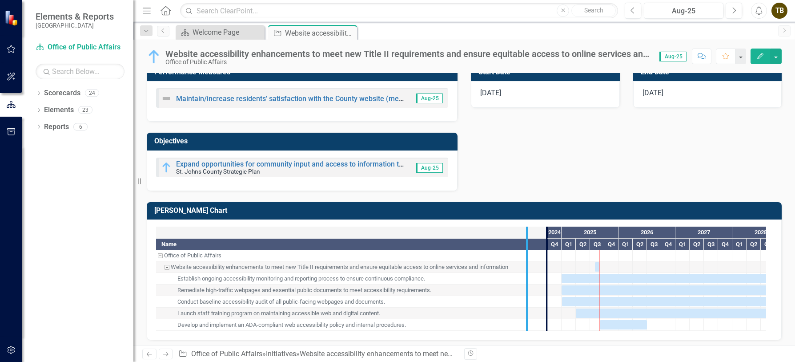
drag, startPoint x: 545, startPoint y: 258, endPoint x: 524, endPoint y: 258, distance: 21.4
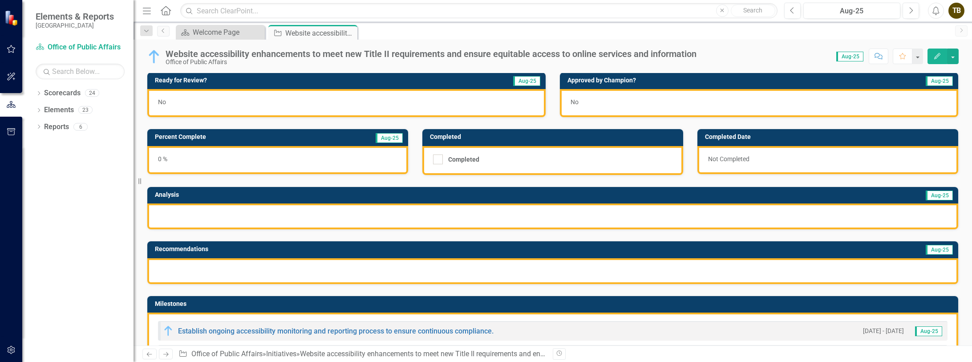
scroll to position [0, 0]
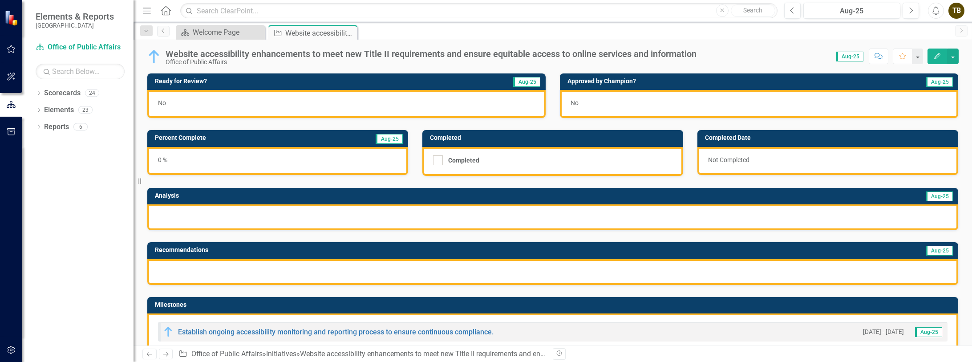
click at [201, 160] on div "0 %" at bounding box center [277, 161] width 261 height 28
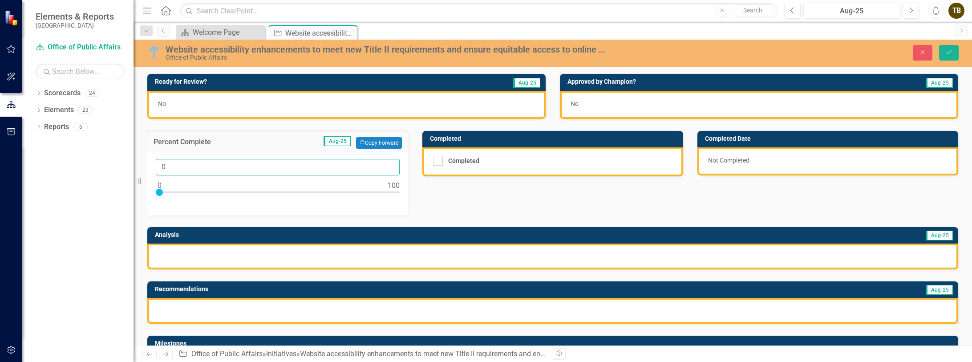
drag, startPoint x: 166, startPoint y: 164, endPoint x: 137, endPoint y: 169, distance: 29.7
click at [137, 169] on div "Elements & Reports [GEOGRAPHIC_DATA] Scorecard Office of Public Affairs Search …" at bounding box center [486, 181] width 972 height 362
type input "7"
click at [484, 200] on div "Ready for Review? Aug-25 No Approved by Champion? Aug-25 No Percent Complete Au…" at bounding box center [552, 306] width 825 height 489
click at [204, 202] on div "7" at bounding box center [278, 183] width 262 height 63
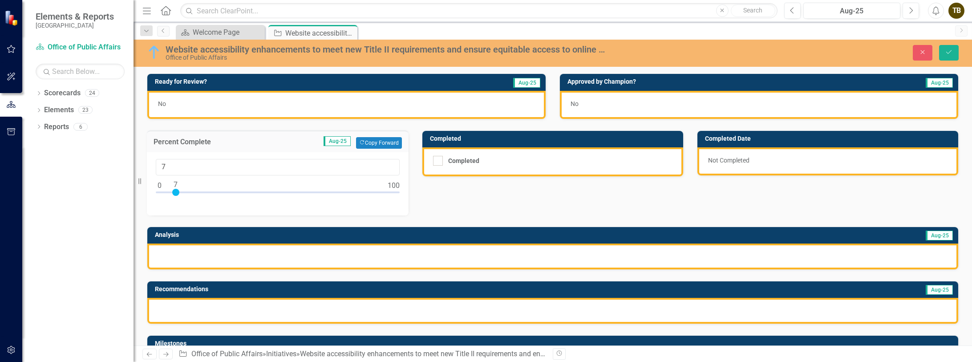
click at [499, 196] on div "Ready for Review? Aug-25 No Approved by Champion? Aug-25 No Percent Complete Au…" at bounding box center [552, 306] width 825 height 489
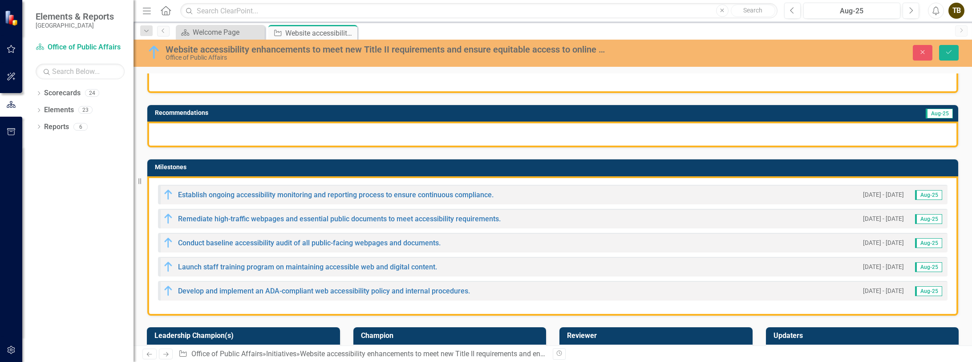
scroll to position [178, 0]
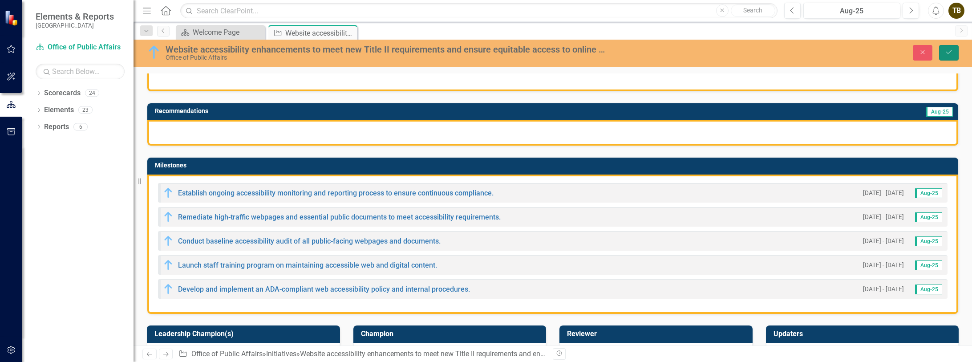
click at [566, 53] on icon "Save" at bounding box center [948, 52] width 8 height 6
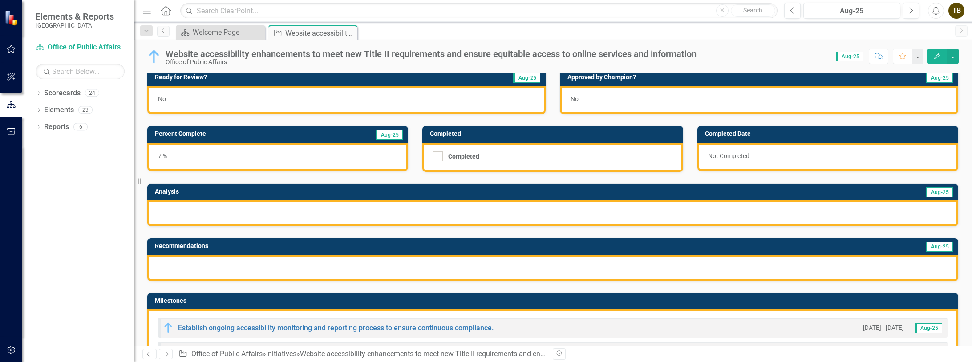
scroll to position [0, 0]
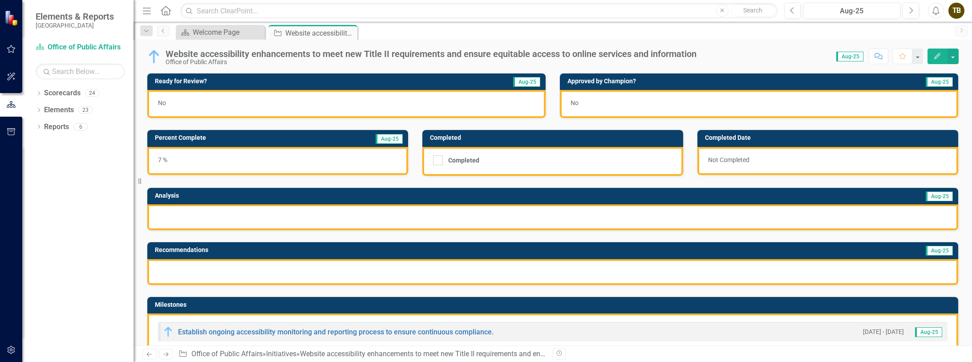
click at [226, 164] on div "7 %" at bounding box center [277, 161] width 261 height 28
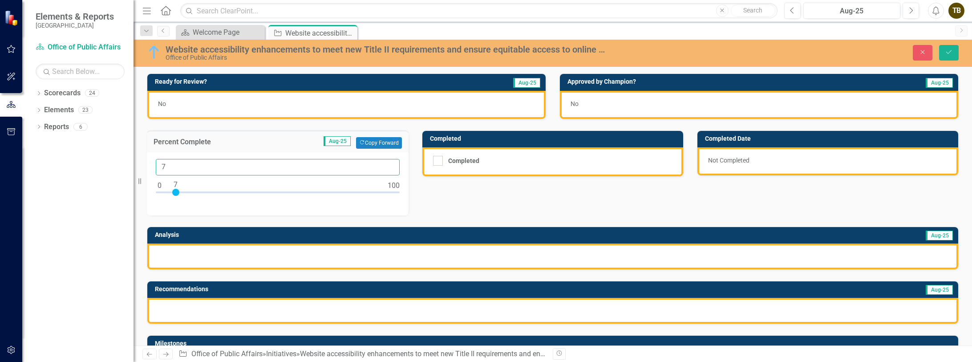
drag, startPoint x: 168, startPoint y: 163, endPoint x: 145, endPoint y: 165, distance: 22.8
click at [145, 165] on div "Percent Complete Aug-25 Copy Forward Copy Forward 7" at bounding box center [277, 167] width 275 height 96
type input "10"
click at [566, 49] on icon "Save" at bounding box center [948, 52] width 8 height 6
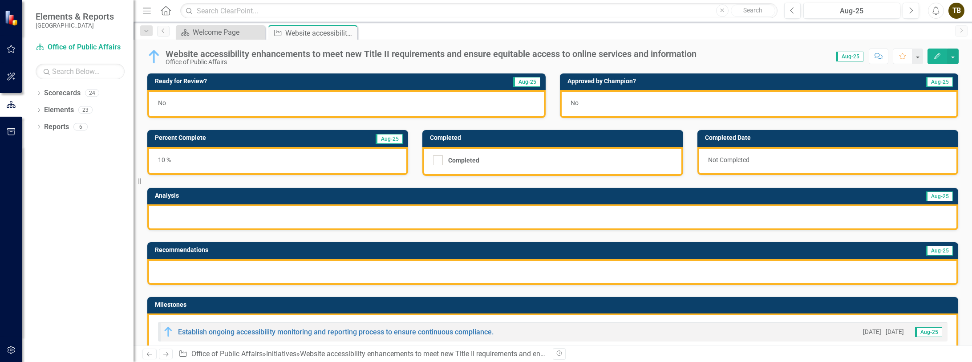
click at [331, 101] on div "No" at bounding box center [346, 104] width 398 height 28
click at [187, 102] on div "No" at bounding box center [346, 104] width 398 height 28
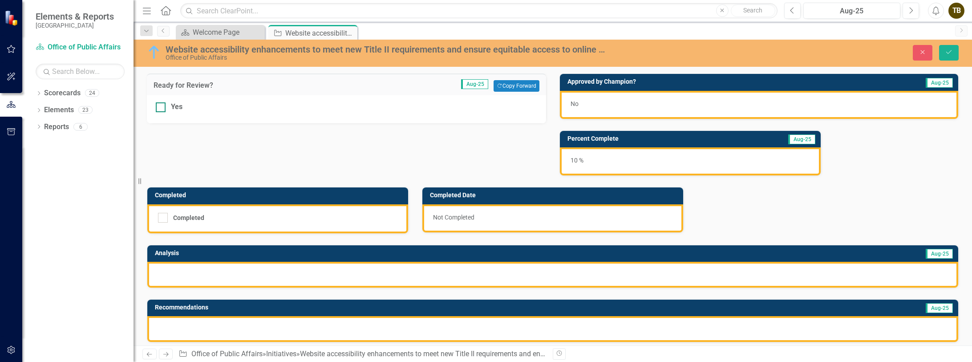
click at [159, 107] on input "Yes" at bounding box center [159, 105] width 6 height 6
checkbox input "true"
click at [228, 157] on div "Ready for Review? Aug-25 Copy Forward Copy Forward Yes Approved by Champion? Au…" at bounding box center [552, 316] width 825 height 508
click at [566, 55] on icon "Save" at bounding box center [948, 52] width 8 height 6
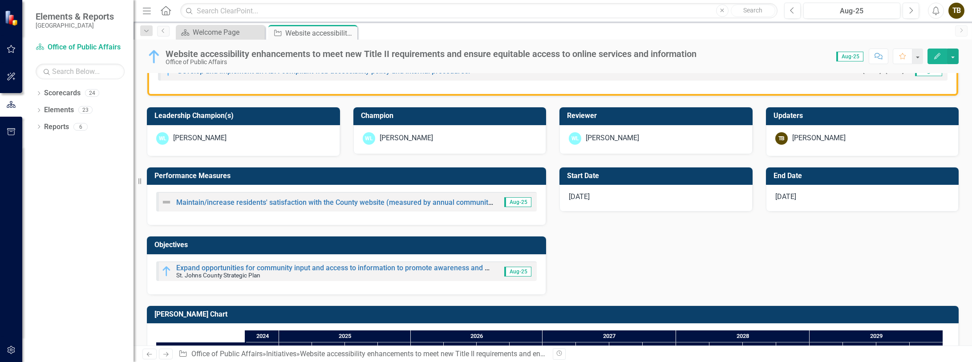
scroll to position [445, 0]
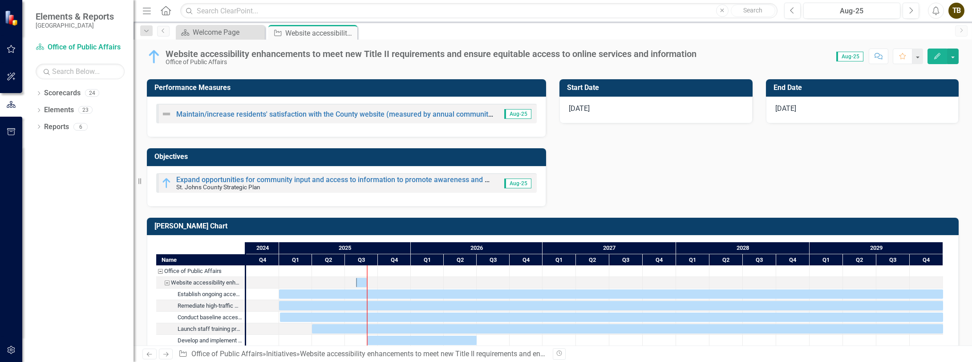
click at [566, 10] on div "TB" at bounding box center [956, 11] width 16 height 16
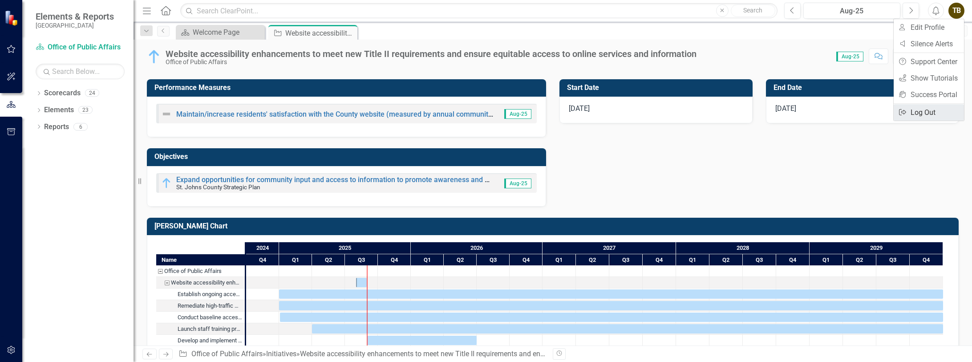
click at [566, 117] on link "Logout Log Out" at bounding box center [928, 112] width 70 height 16
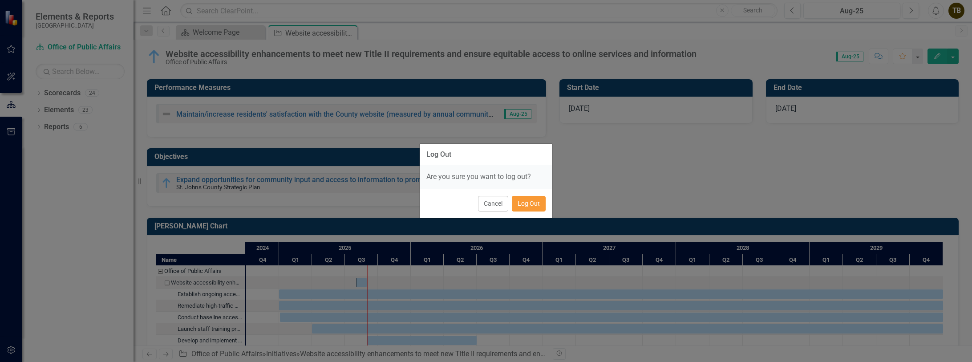
click at [529, 205] on button "Log Out" at bounding box center [529, 204] width 34 height 16
